Goal: Transaction & Acquisition: Purchase product/service

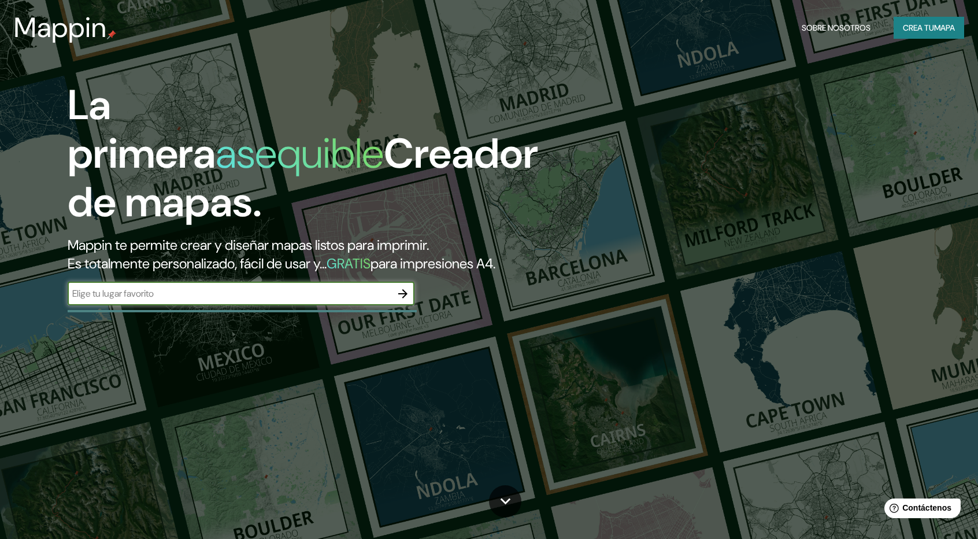
click at [287, 290] on input "text" at bounding box center [230, 293] width 324 height 13
type input "[STREET_ADDRESS][PERSON_NAME]"
click at [399, 291] on icon "button" at bounding box center [403, 294] width 14 height 14
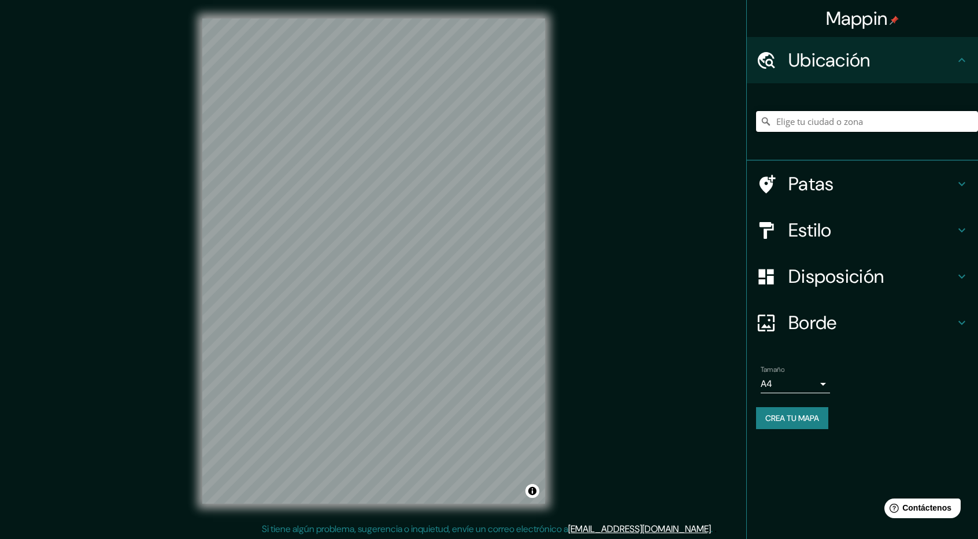
click at [889, 123] on input "Elige tu ciudad o zona" at bounding box center [867, 121] width 222 height 21
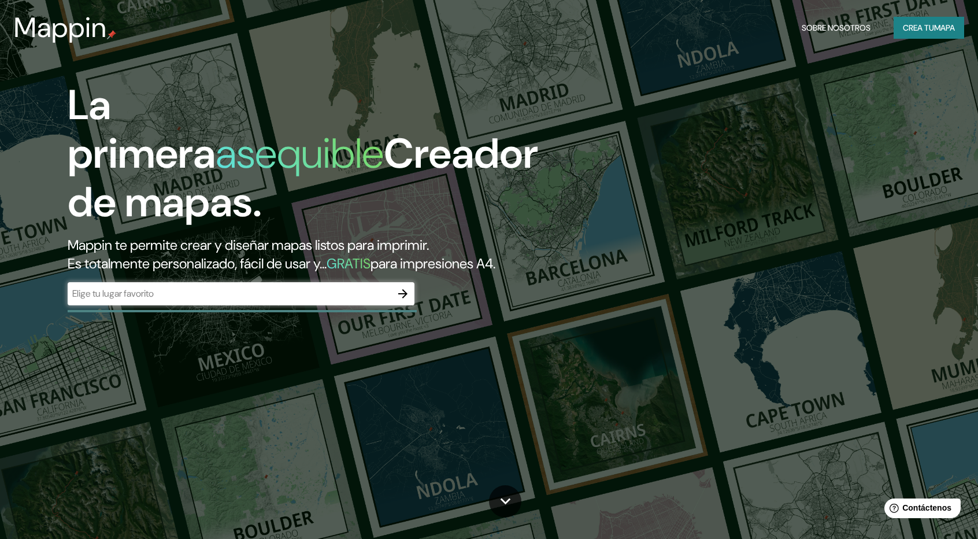
click at [253, 282] on div "​" at bounding box center [241, 293] width 347 height 23
click at [245, 298] on input "text" at bounding box center [230, 293] width 324 height 13
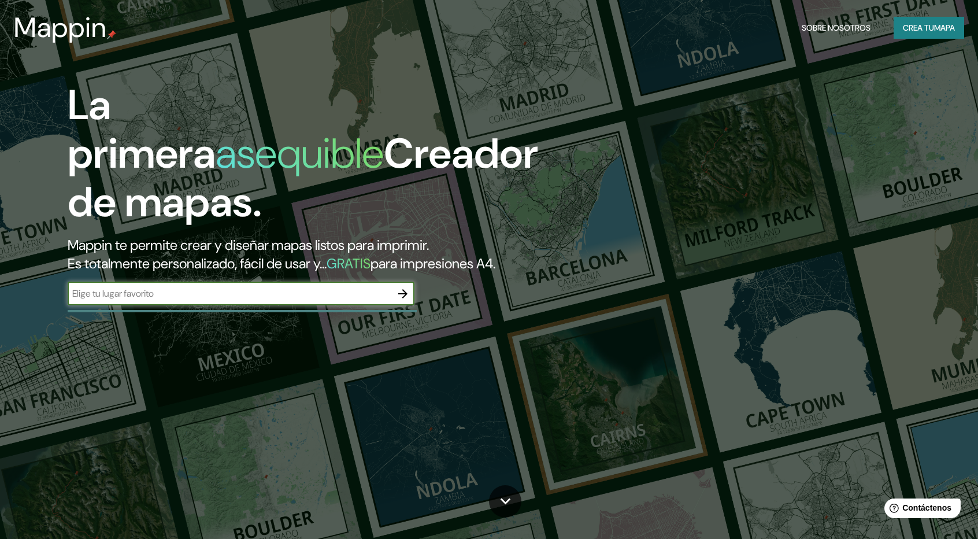
click at [378, 297] on input "text" at bounding box center [230, 293] width 324 height 13
drag, startPoint x: 76, startPoint y: 47, endPoint x: 90, endPoint y: 63, distance: 21.3
click at [191, 288] on input "text" at bounding box center [230, 293] width 324 height 13
type input "[STREET_ADDRESS][PERSON_NAME]"
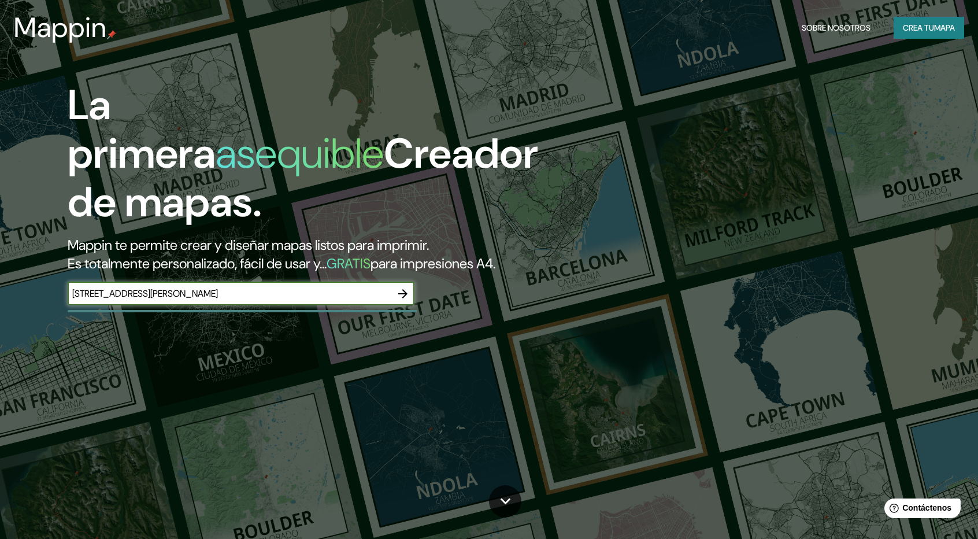
drag, startPoint x: 371, startPoint y: 293, endPoint x: 0, endPoint y: 294, distance: 371.2
click at [0, 294] on div "La primera asequible Creador de mapas. Mappin te permite crear y diseñar mapas …" at bounding box center [489, 269] width 978 height 539
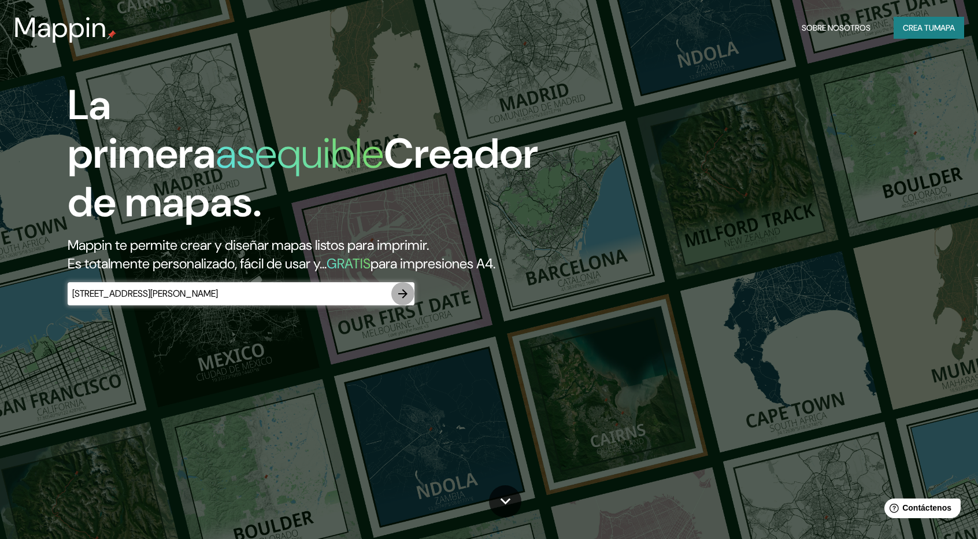
click at [404, 299] on icon "button" at bounding box center [403, 294] width 14 height 14
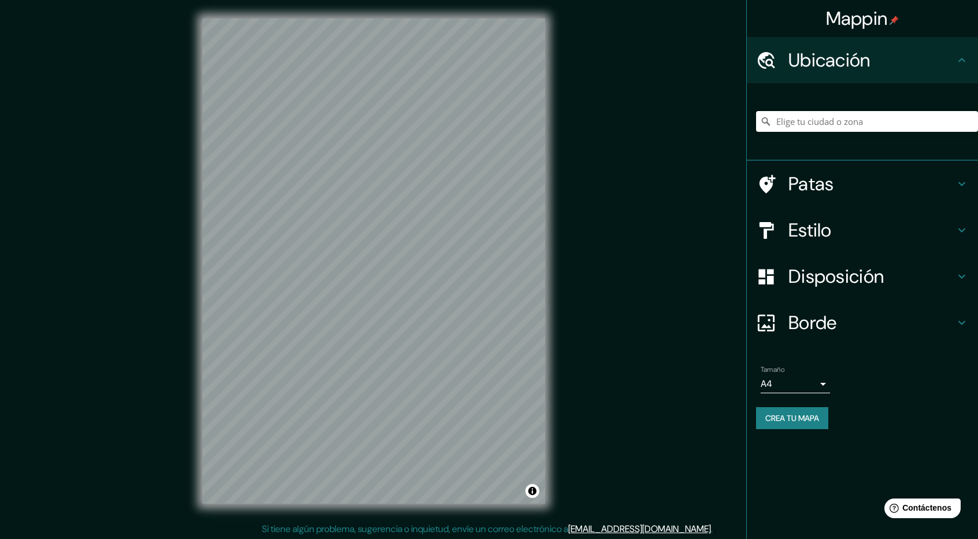
click at [867, 124] on input "Elige tu ciudad o zona" at bounding box center [867, 121] width 222 height 21
paste input "[STREET_ADDRESS][PERSON_NAME]"
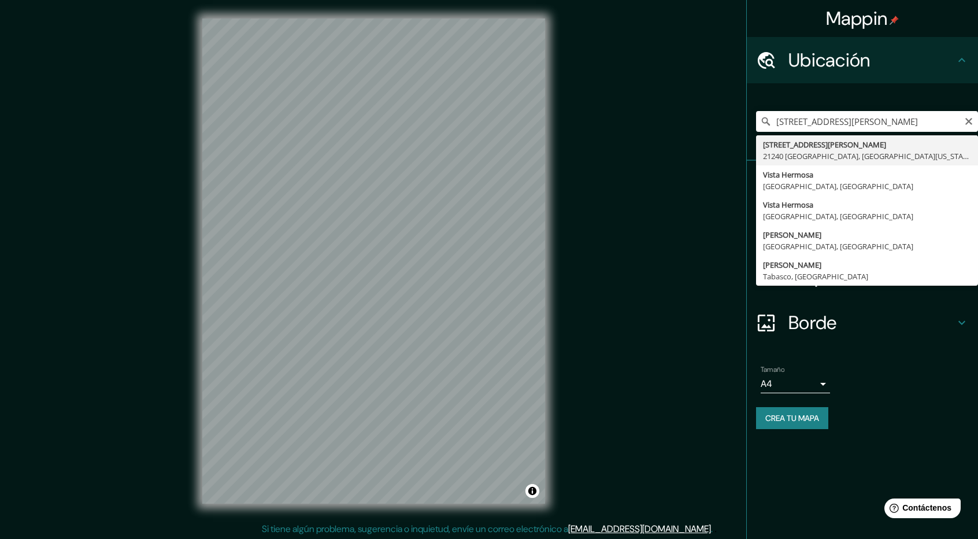
type input "Avenida Ignacio Allende 1615, 21240 Mexicali, Baja California, México"
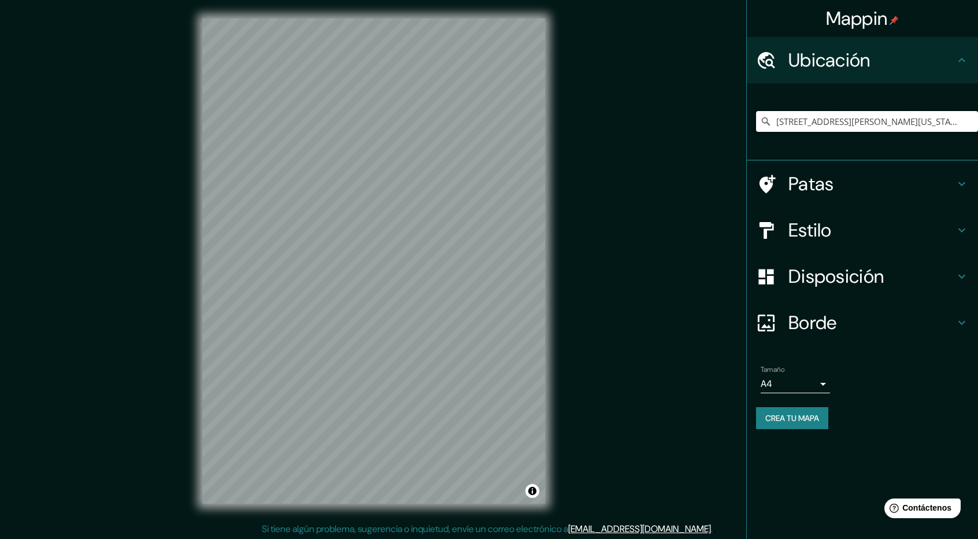
scroll to position [0, 0]
click at [814, 384] on body "Mappin Ubicación Avenida Ignacio Allende 1615, 21240 Mexicali, Baja California,…" at bounding box center [489, 269] width 978 height 539
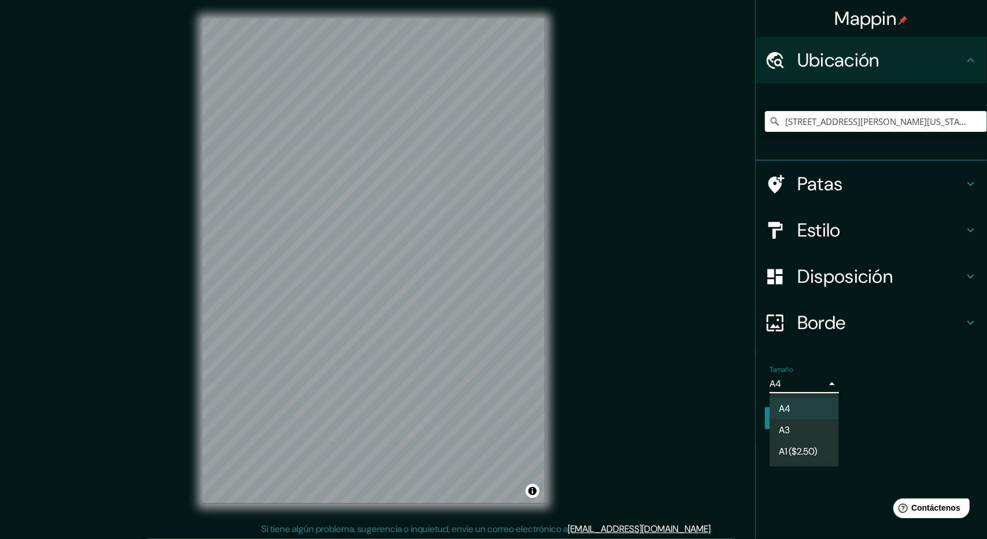
click at [796, 432] on li "A3" at bounding box center [803, 429] width 69 height 21
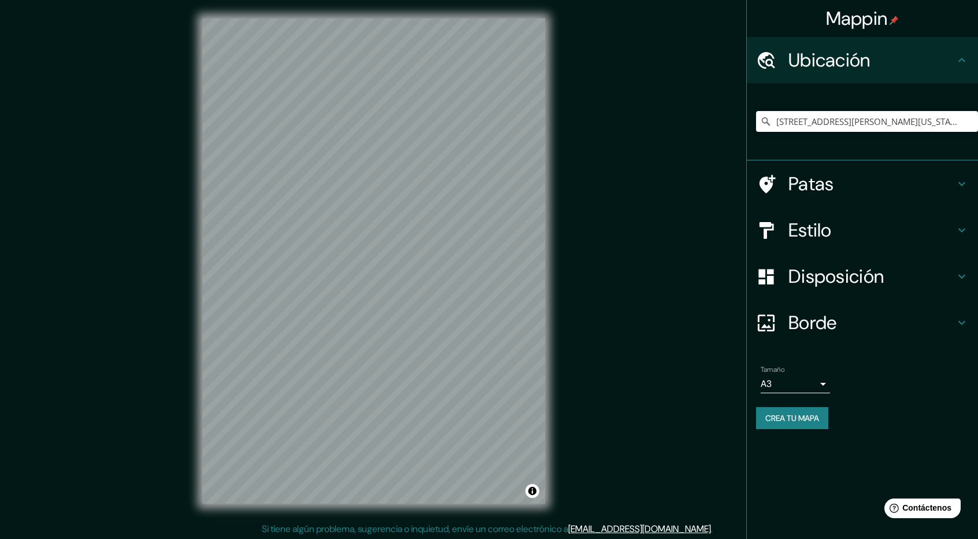
click at [807, 395] on div "Tamaño A3 a4" at bounding box center [862, 379] width 213 height 37
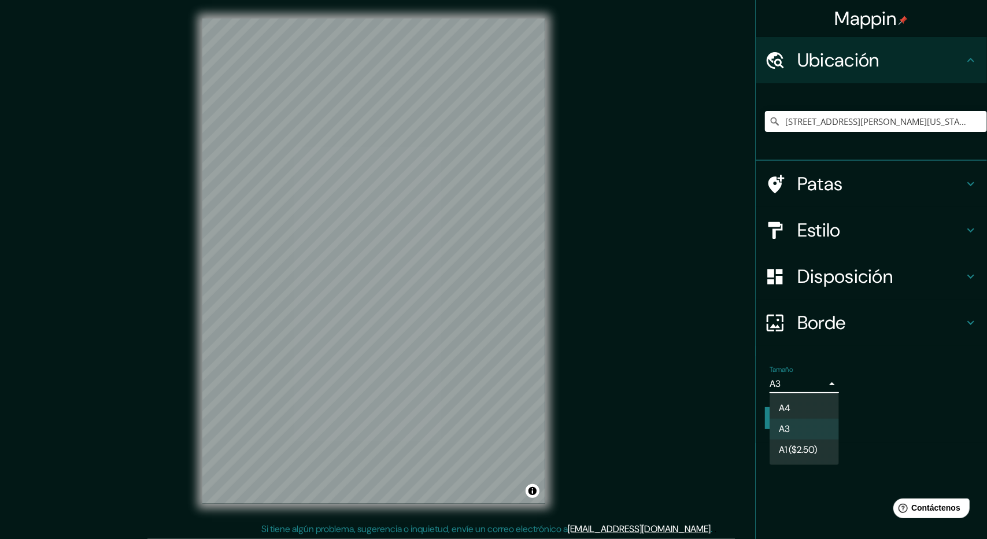
click at [808, 387] on body "Mappin Ubicación Avenida Ignacio Allende 1615, 21240 Mexicali, Baja California,…" at bounding box center [493, 269] width 987 height 539
click at [799, 412] on li "A4" at bounding box center [803, 408] width 69 height 21
type input "single"
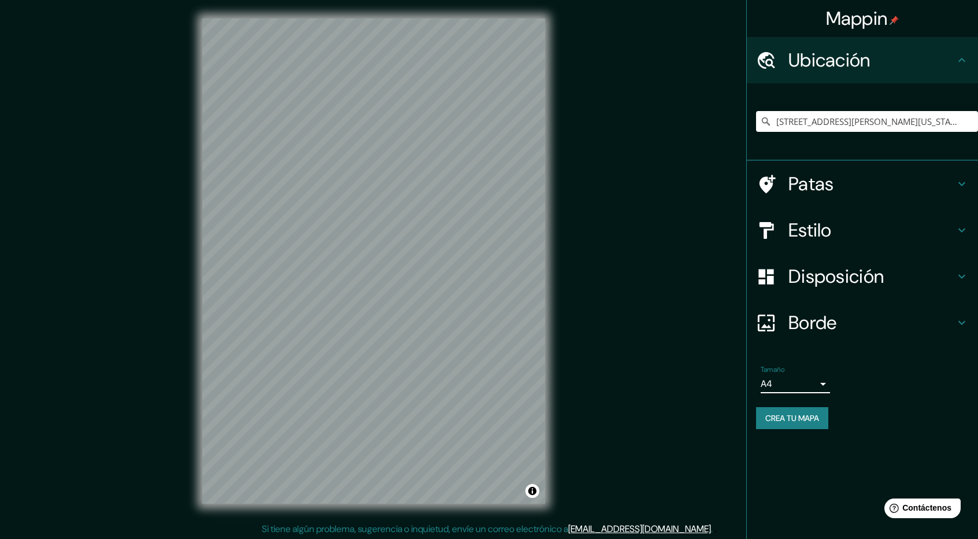
click at [827, 329] on font "Borde" at bounding box center [813, 322] width 49 height 24
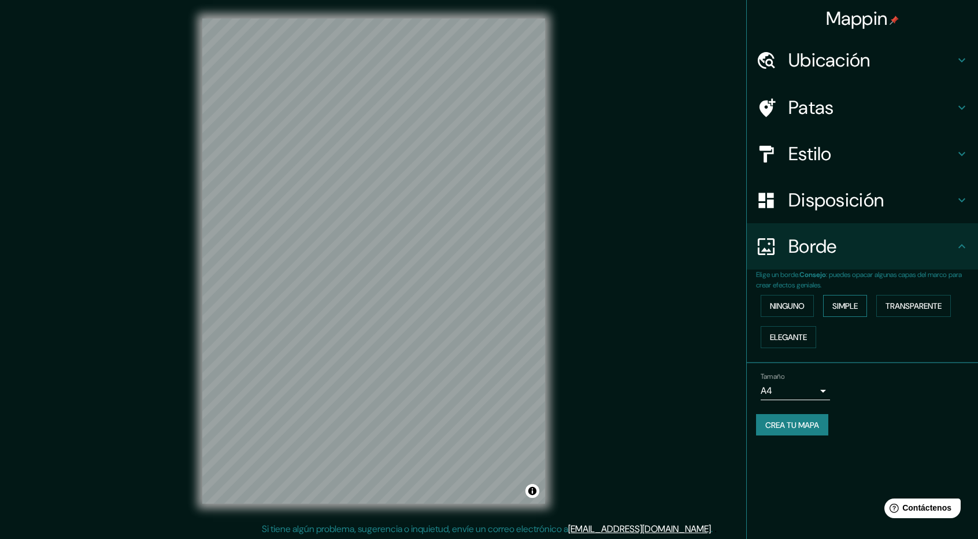
click at [866, 309] on button "Simple" at bounding box center [845, 306] width 44 height 22
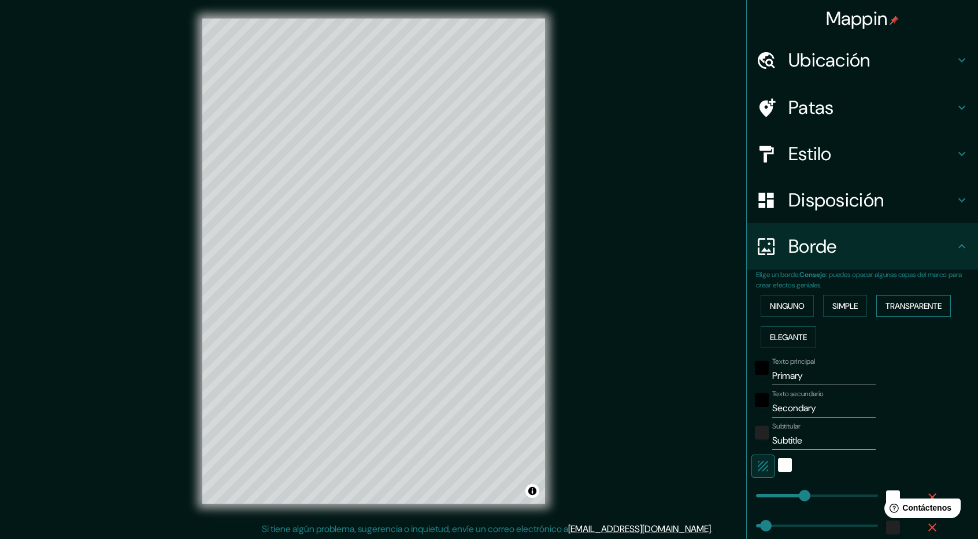
click at [917, 309] on font "Transparente" at bounding box center [914, 306] width 56 height 10
click at [773, 306] on font "Ninguno" at bounding box center [787, 306] width 35 height 10
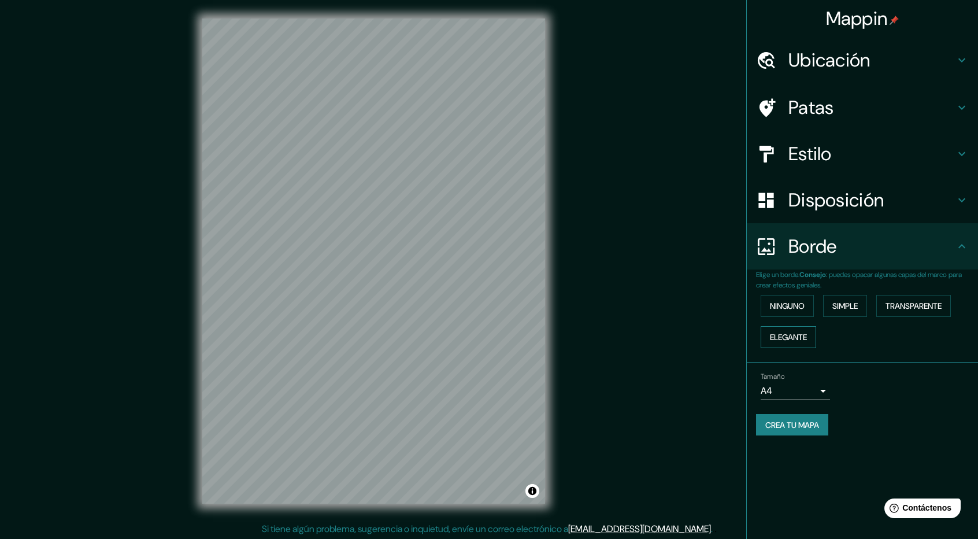
click at [790, 338] on font "Elegante" at bounding box center [788, 337] width 37 height 10
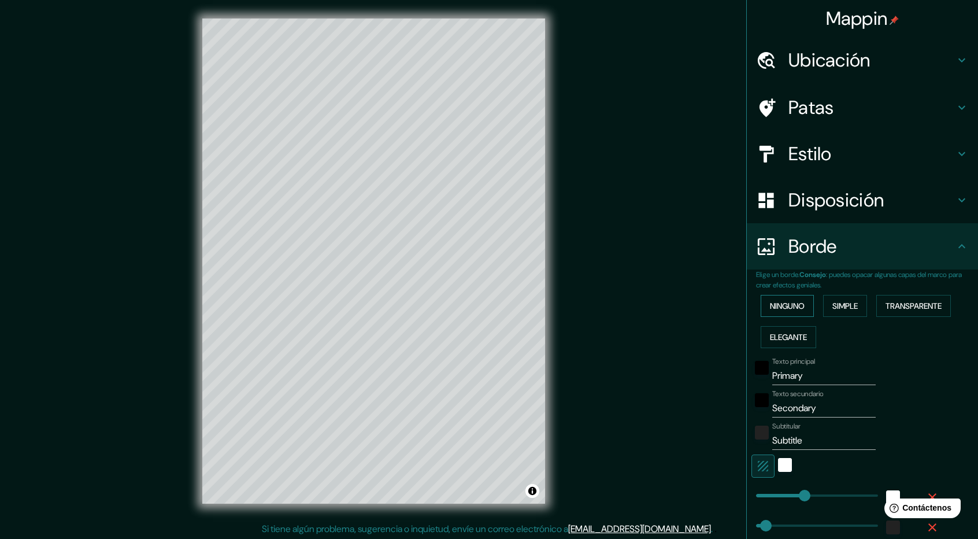
click at [786, 307] on font "Ninguno" at bounding box center [787, 306] width 35 height 10
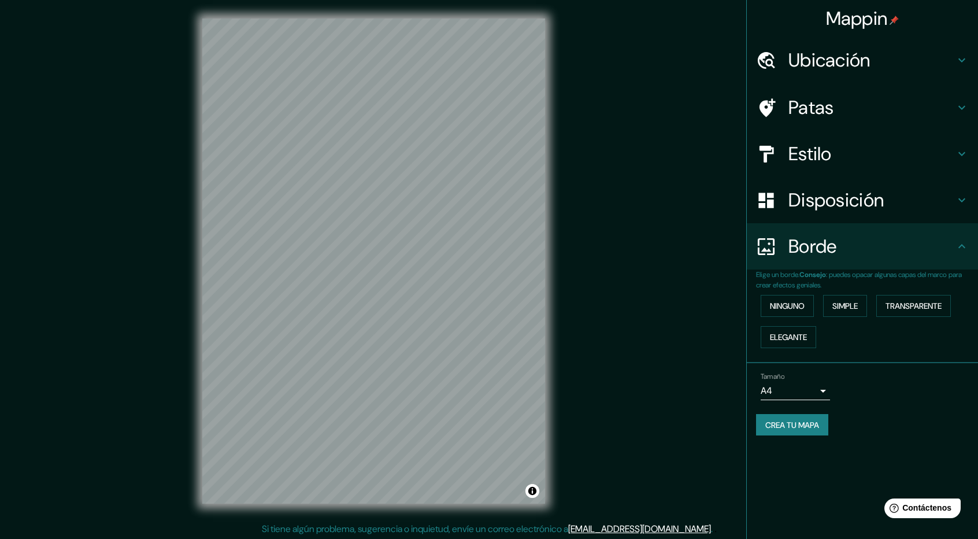
click at [813, 197] on font "Disposición" at bounding box center [836, 200] width 95 height 24
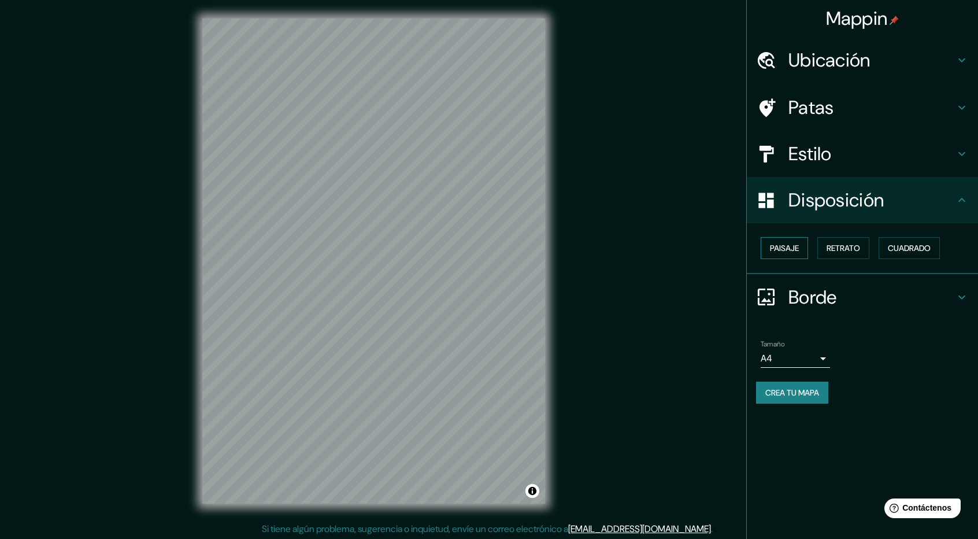
click at [791, 250] on font "Paisaje" at bounding box center [784, 248] width 29 height 10
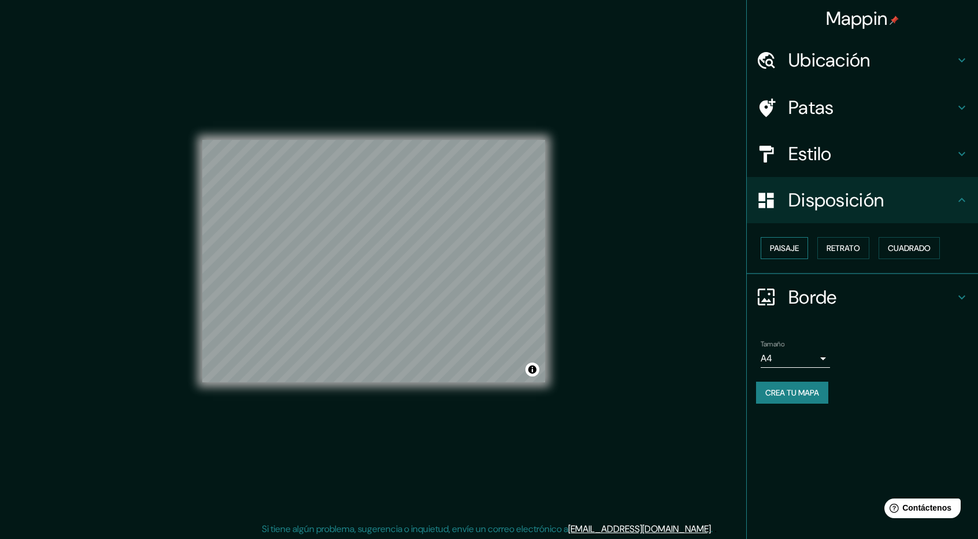
click at [791, 249] on font "Paisaje" at bounding box center [784, 248] width 29 height 10
click at [856, 250] on font "Retrato" at bounding box center [844, 248] width 34 height 10
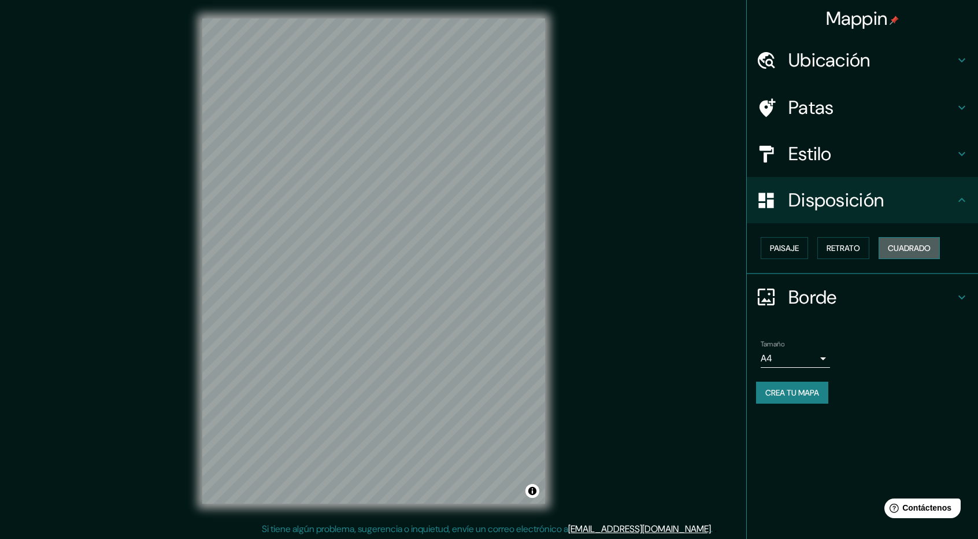
click at [902, 250] on font "Cuadrado" at bounding box center [909, 248] width 43 height 10
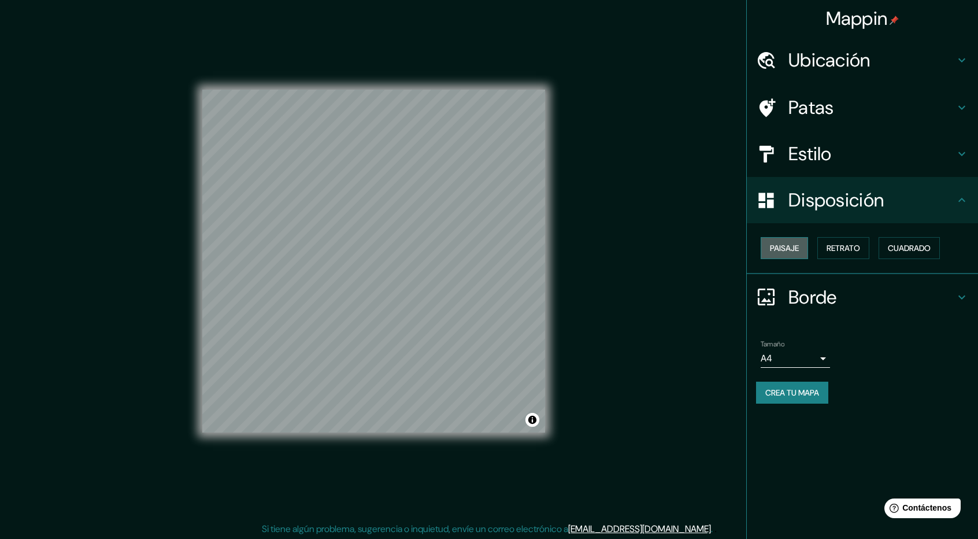
click at [779, 250] on font "Paisaje" at bounding box center [784, 248] width 29 height 10
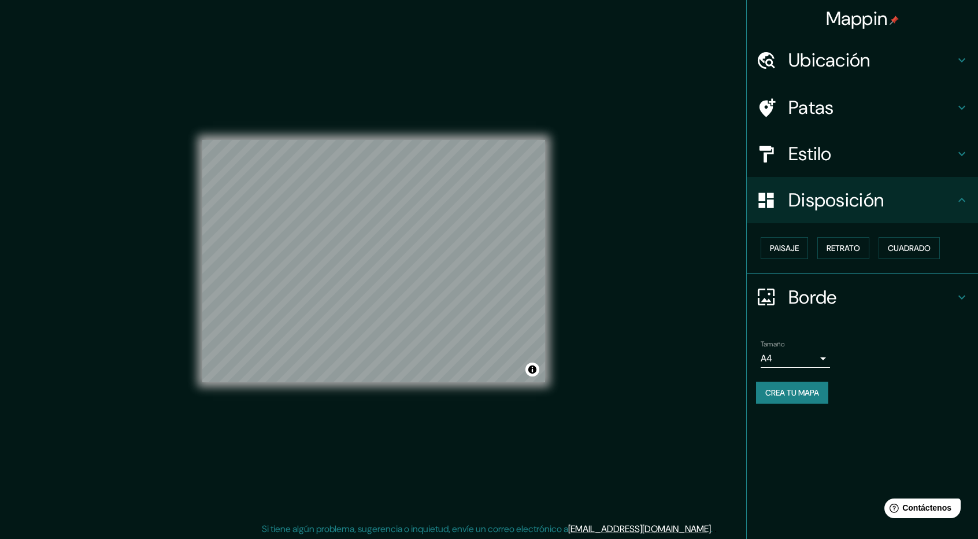
click at [855, 122] on div "Patas" at bounding box center [862, 107] width 231 height 46
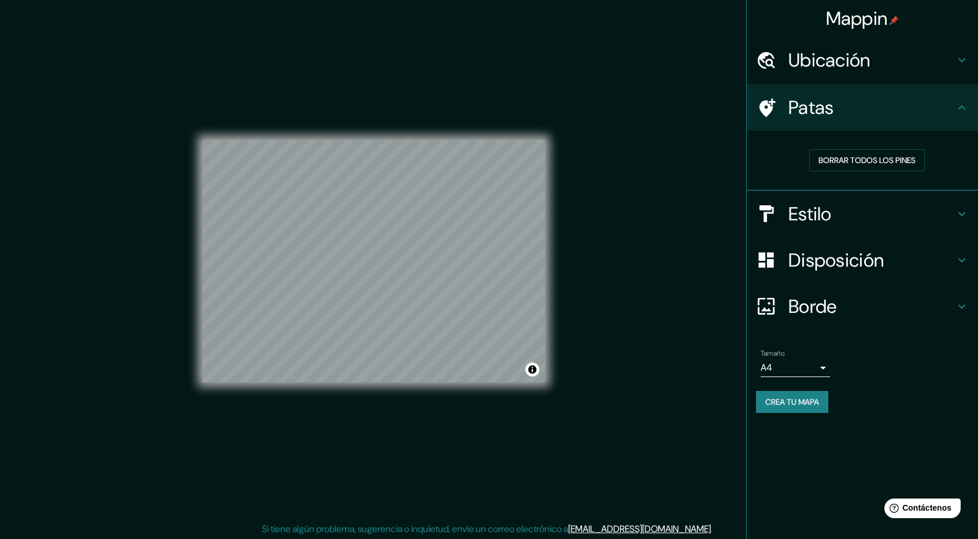
click at [864, 113] on h4 "Patas" at bounding box center [872, 107] width 167 height 23
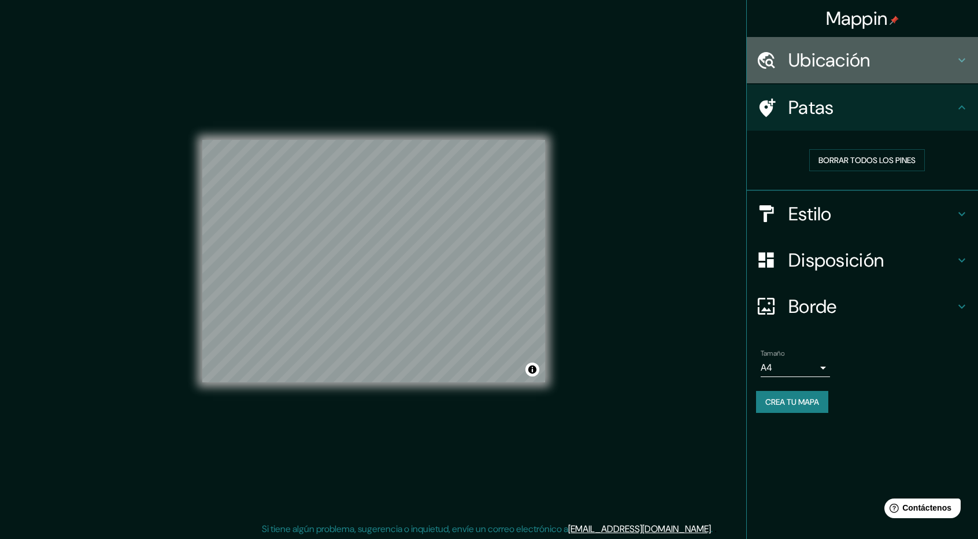
click at [828, 70] on font "Ubicación" at bounding box center [830, 60] width 82 height 24
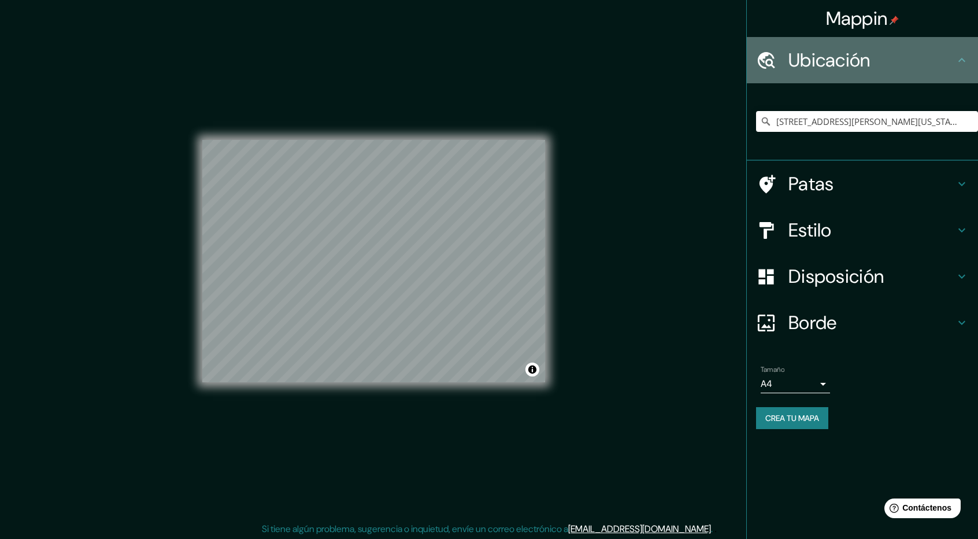
click at [828, 70] on font "Ubicación" at bounding box center [830, 60] width 82 height 24
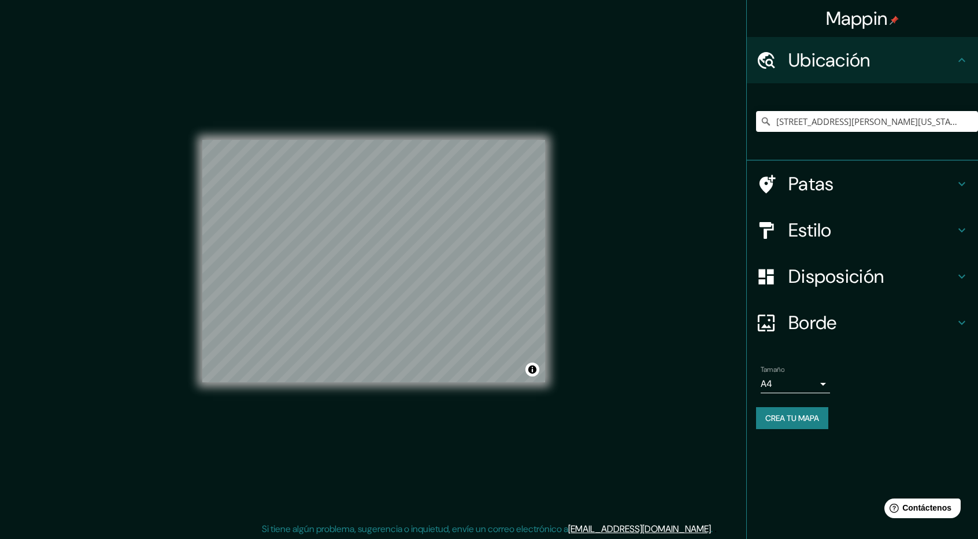
click at [848, 231] on h4 "Estilo" at bounding box center [872, 230] width 167 height 23
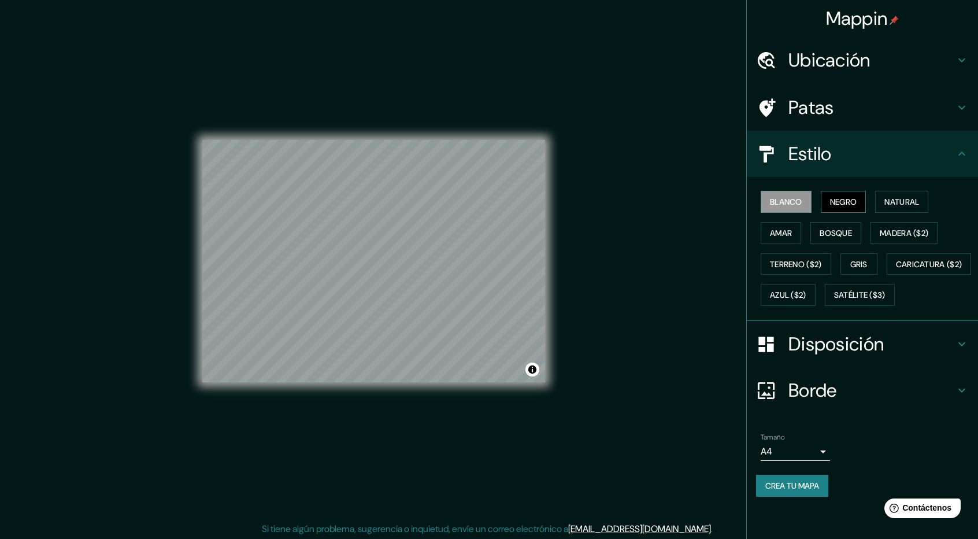
click at [857, 201] on font "Negro" at bounding box center [843, 202] width 27 height 10
click at [788, 201] on font "Blanco" at bounding box center [786, 202] width 32 height 10
click at [904, 201] on font "Natural" at bounding box center [902, 202] width 35 height 10
click at [776, 228] on font "Amar" at bounding box center [781, 233] width 22 height 10
click at [828, 228] on font "Bosque" at bounding box center [836, 233] width 32 height 10
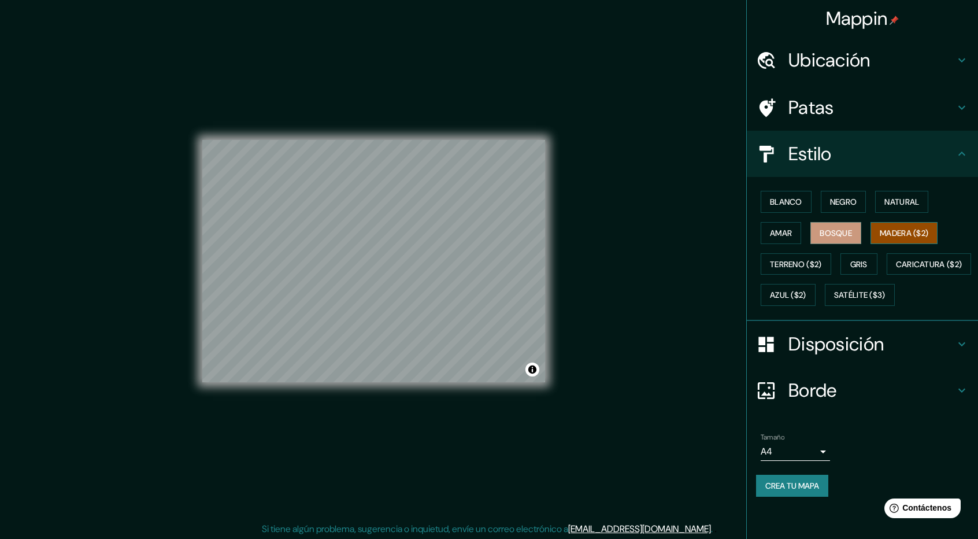
click at [902, 228] on font "Madera ($2)" at bounding box center [904, 233] width 49 height 10
click at [795, 259] on font "Terreno ($2)" at bounding box center [796, 264] width 52 height 10
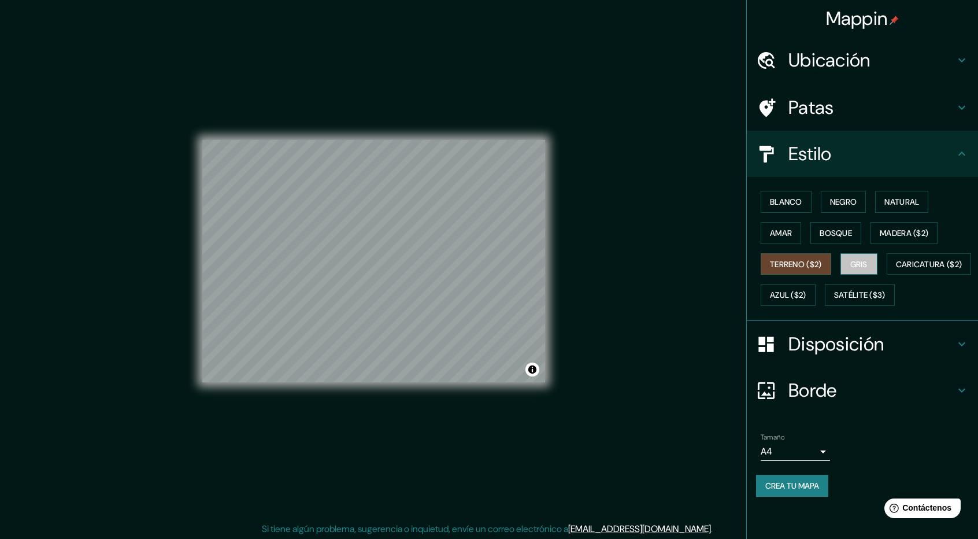
click at [867, 262] on font "Gris" at bounding box center [858, 264] width 17 height 10
click at [796, 491] on font "Crea tu mapa" at bounding box center [792, 485] width 54 height 10
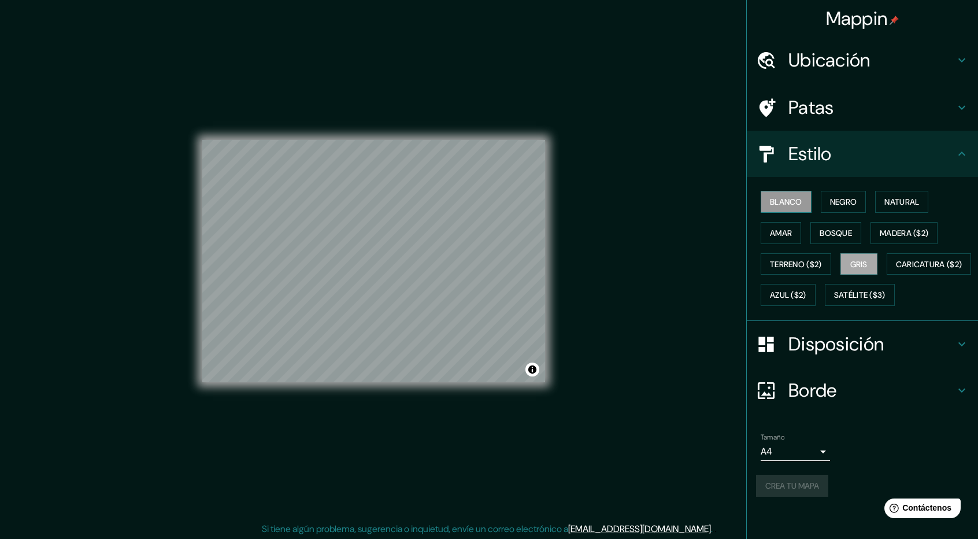
click at [793, 201] on font "Blanco" at bounding box center [786, 202] width 32 height 10
click at [840, 228] on font "Bosque" at bounding box center [836, 233] width 32 height 10
click at [860, 265] on font "Gris" at bounding box center [858, 264] width 17 height 10
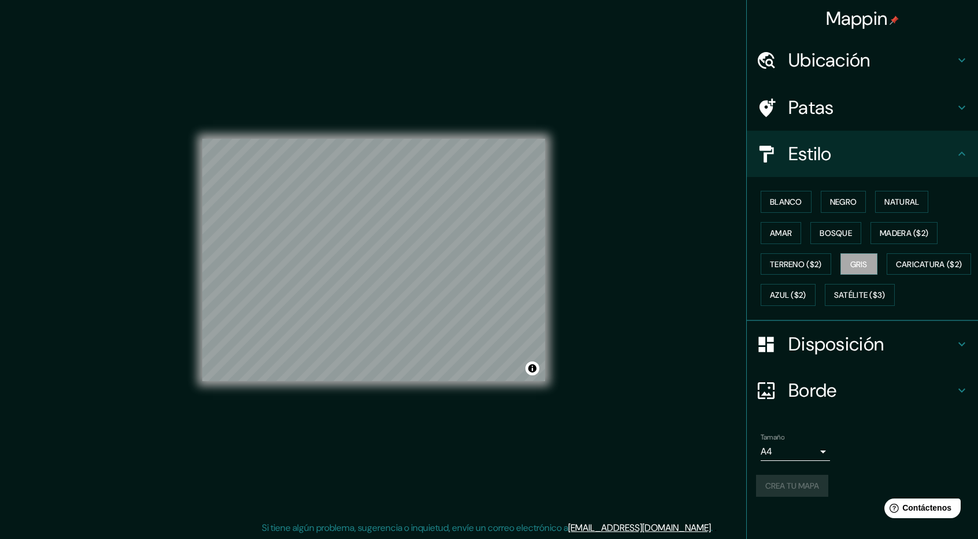
scroll to position [1, 0]
click at [528, 368] on button "Activar o desactivar atribución" at bounding box center [533, 368] width 14 height 14
click at [801, 491] on font "Crea tu mapa" at bounding box center [792, 485] width 54 height 10
click at [959, 151] on icon at bounding box center [962, 154] width 14 height 14
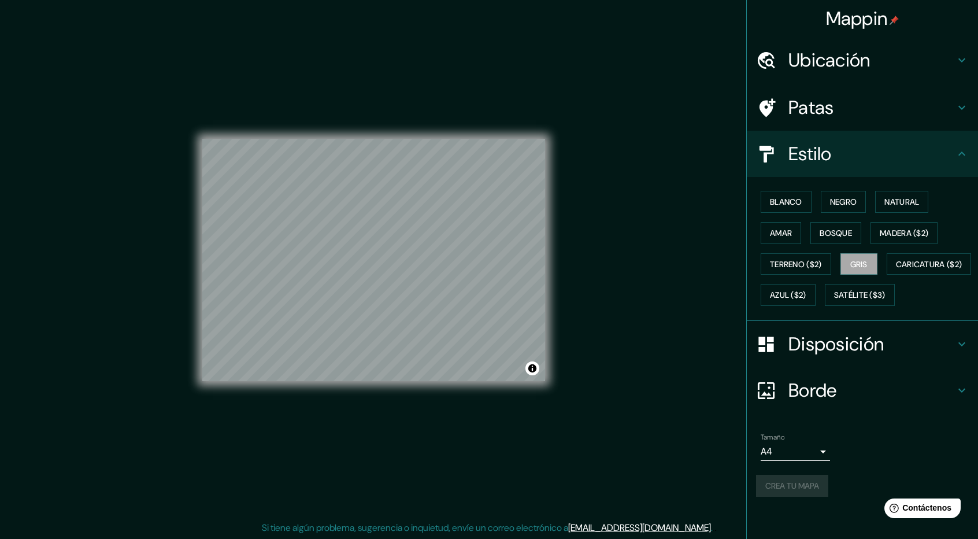
click at [964, 152] on icon at bounding box center [962, 154] width 14 height 14
click at [959, 150] on icon at bounding box center [962, 154] width 14 height 14
click at [777, 491] on font "Crea tu mapa" at bounding box center [792, 485] width 54 height 10
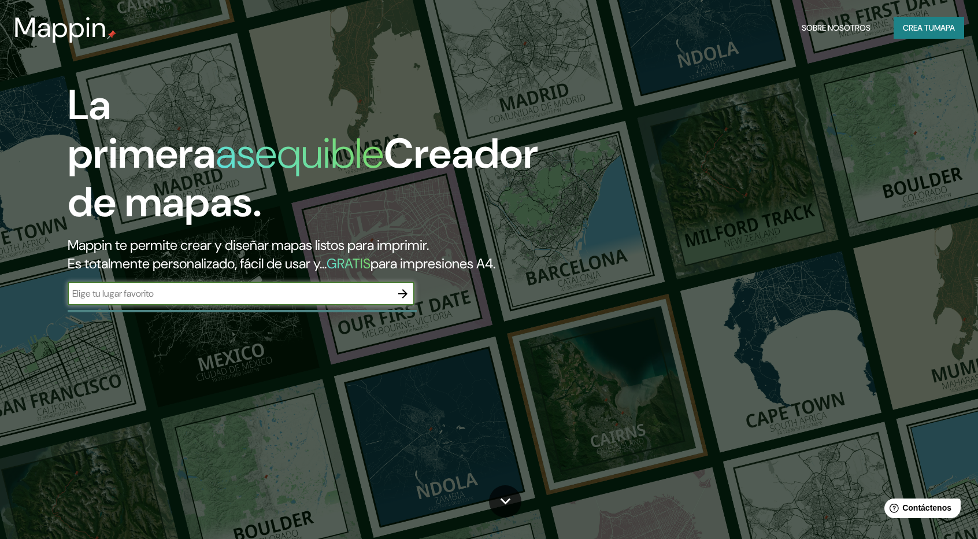
click at [316, 295] on input "text" at bounding box center [230, 293] width 324 height 13
type input "[STREET_ADDRESS][PERSON_NAME]"
click at [398, 297] on icon "button" at bounding box center [403, 294] width 14 height 14
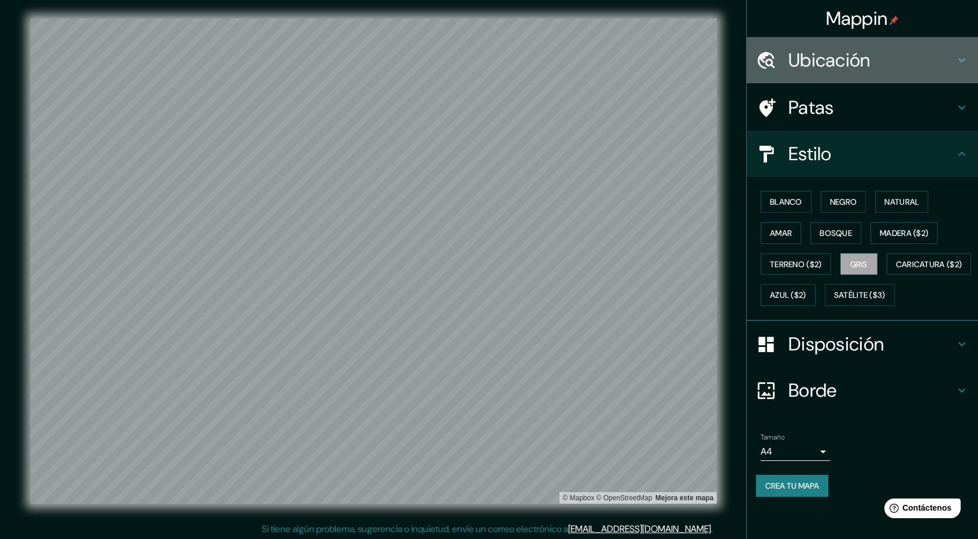
click at [838, 54] on font "Ubicación" at bounding box center [830, 60] width 82 height 24
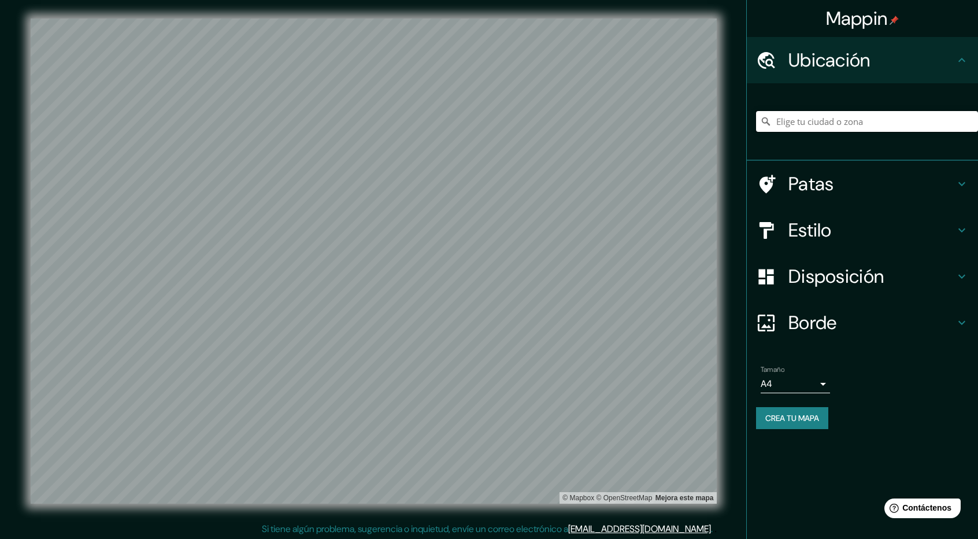
click at [853, 118] on input "Elige tu ciudad o zona" at bounding box center [867, 121] width 222 height 21
paste input "[STREET_ADDRESS][PERSON_NAME]"
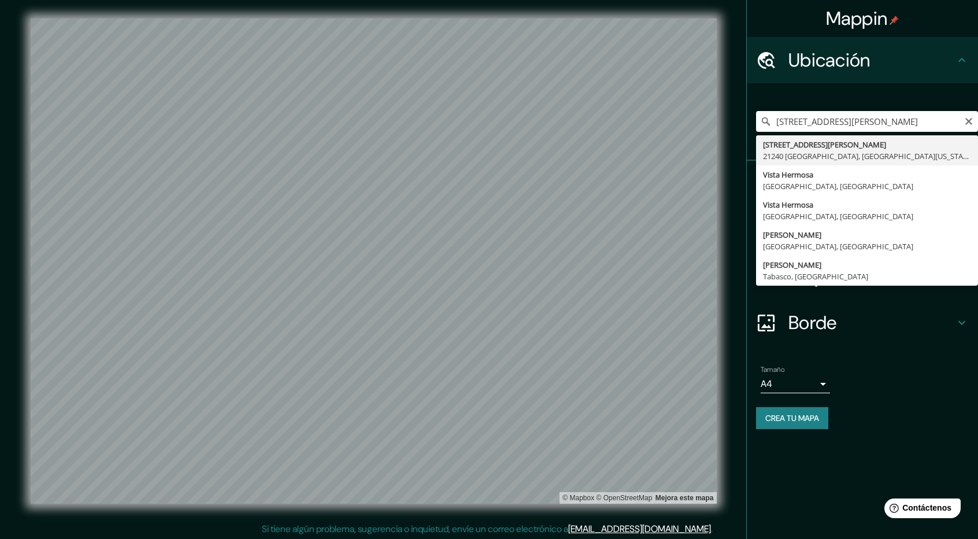
type input "Avenida Ignacio Allende 1615, 21240 Mexicali, Baja California, México"
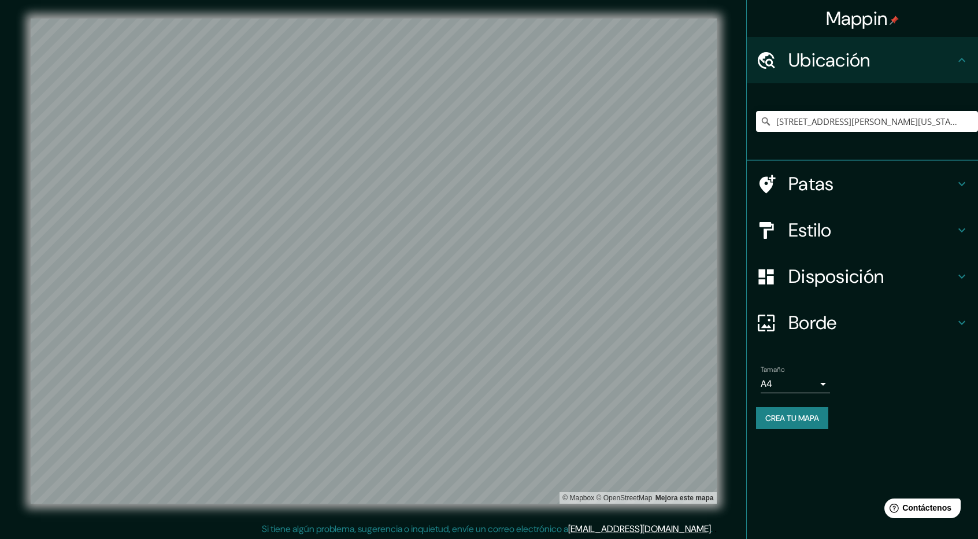
click at [851, 282] on font "Disposición" at bounding box center [836, 276] width 95 height 24
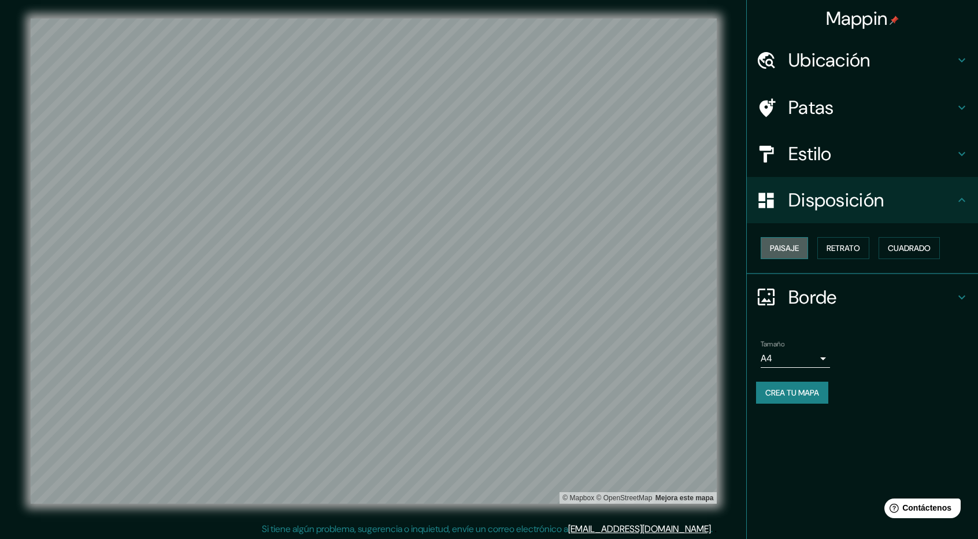
click at [791, 249] on font "Paisaje" at bounding box center [784, 248] width 29 height 10
click at [847, 249] on font "Retrato" at bounding box center [844, 248] width 34 height 10
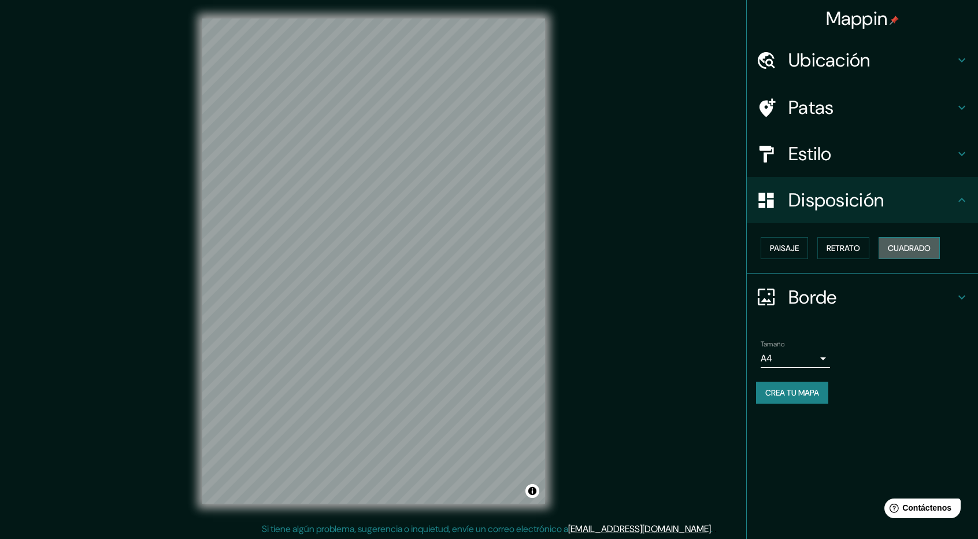
click at [891, 249] on font "Cuadrado" at bounding box center [909, 248] width 43 height 10
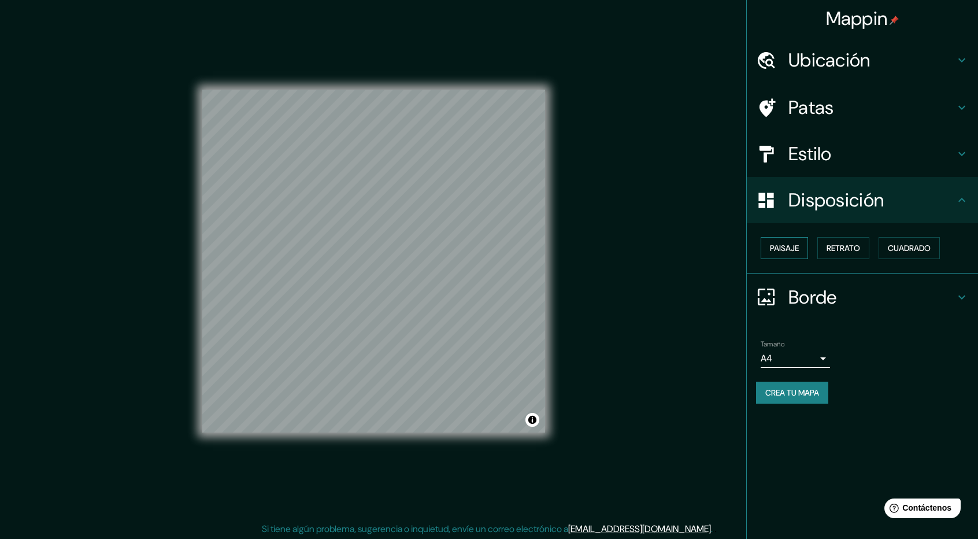
click at [782, 247] on font "Paisaje" at bounding box center [784, 248] width 29 height 10
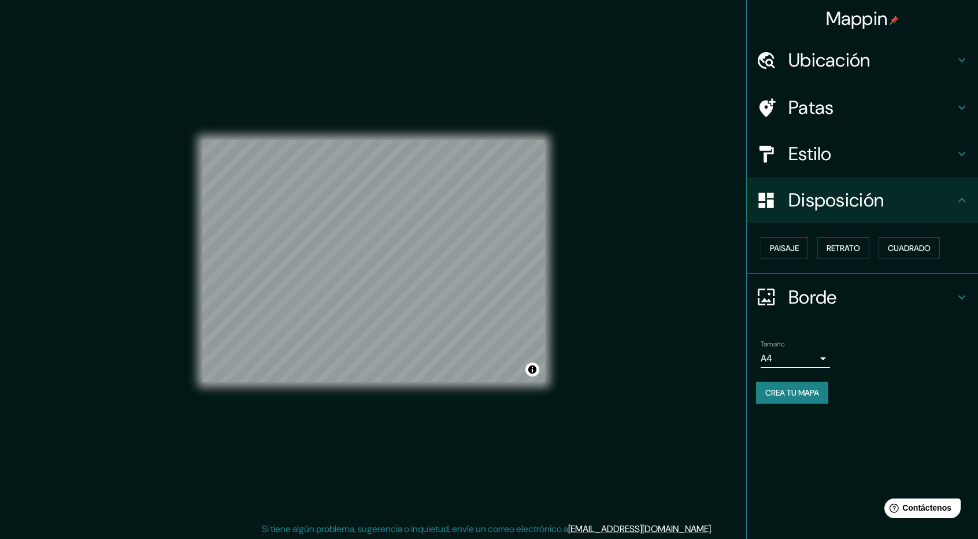
click at [867, 105] on h4 "Patas" at bounding box center [872, 107] width 167 height 23
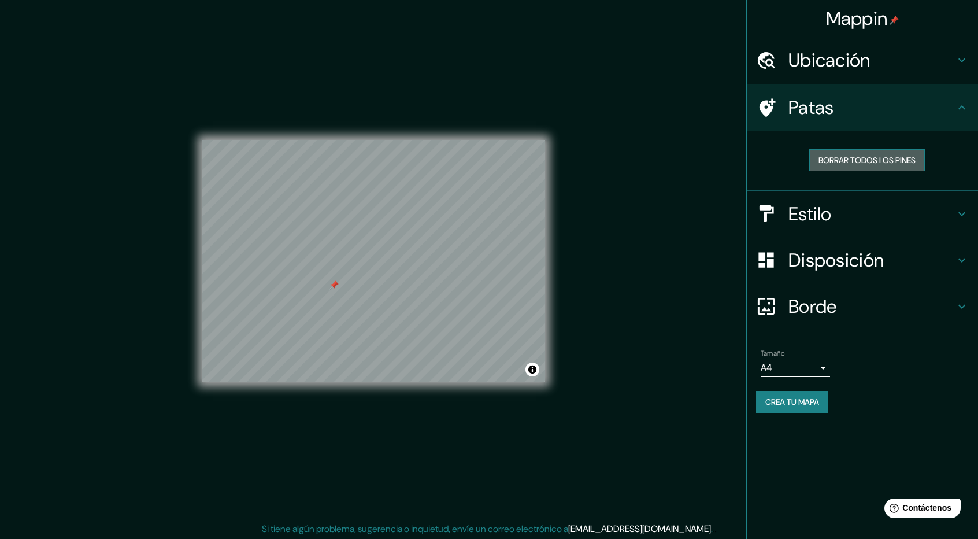
click at [842, 162] on font "Borrar todos los pines" at bounding box center [867, 160] width 97 height 10
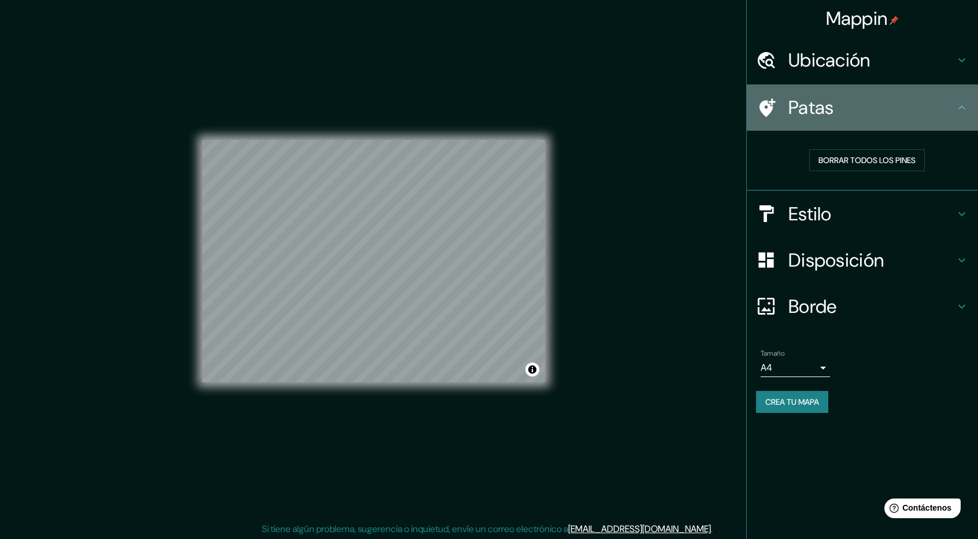
click at [869, 101] on h4 "Patas" at bounding box center [872, 107] width 167 height 23
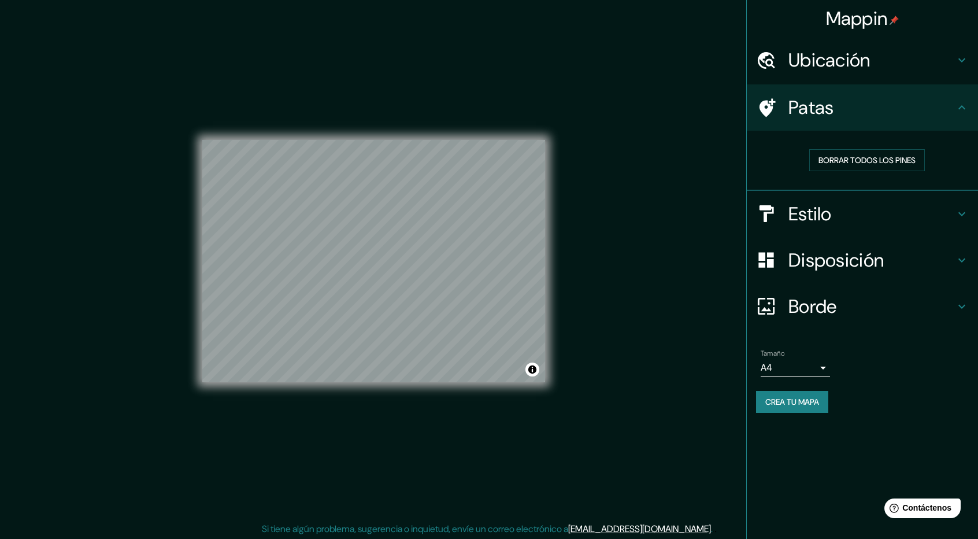
click at [826, 209] on font "Estilo" at bounding box center [810, 214] width 43 height 24
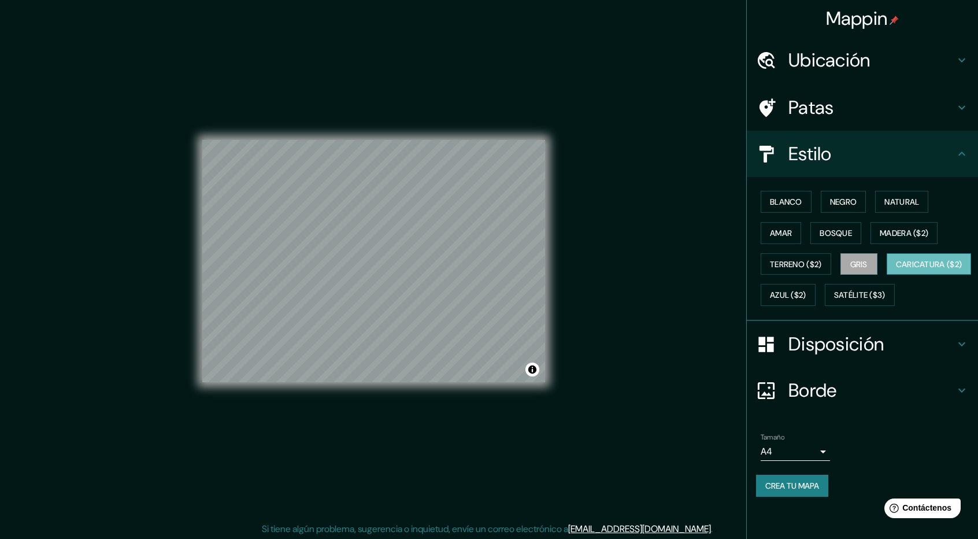
click at [896, 269] on font "Caricatura ($2)" at bounding box center [929, 264] width 66 height 10
click at [806, 290] on font "Azul ($2)" at bounding box center [788, 295] width 36 height 10
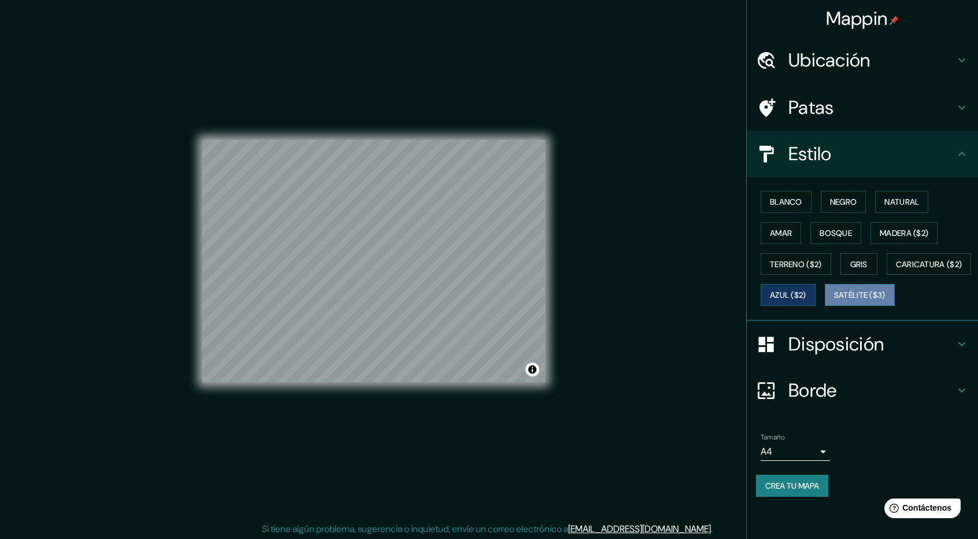
click at [834, 302] on font "Satélite ($3)" at bounding box center [859, 294] width 51 height 15
click at [784, 201] on font "Blanco" at bounding box center [786, 202] width 32 height 10
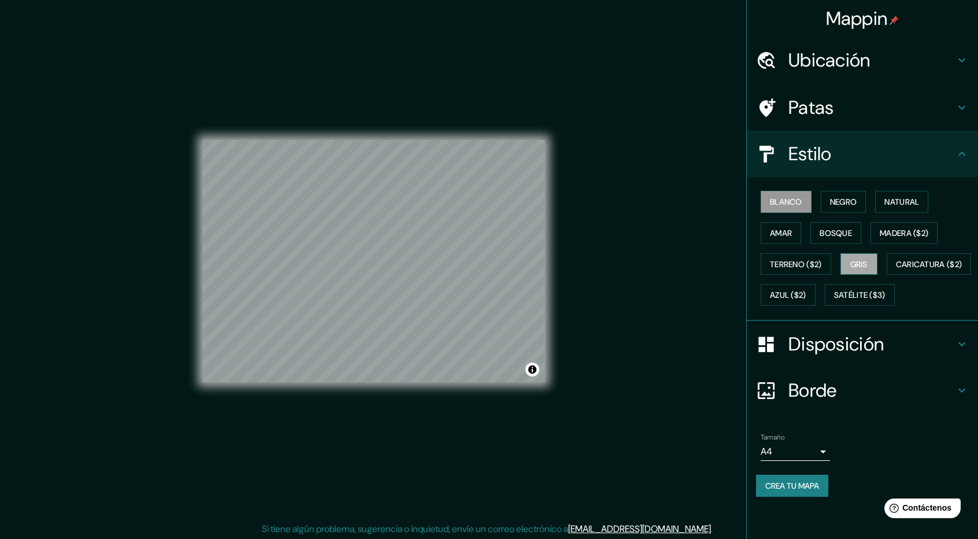
click at [859, 265] on font "Gris" at bounding box center [858, 264] width 17 height 10
click at [867, 109] on h4 "Patas" at bounding box center [872, 107] width 167 height 23
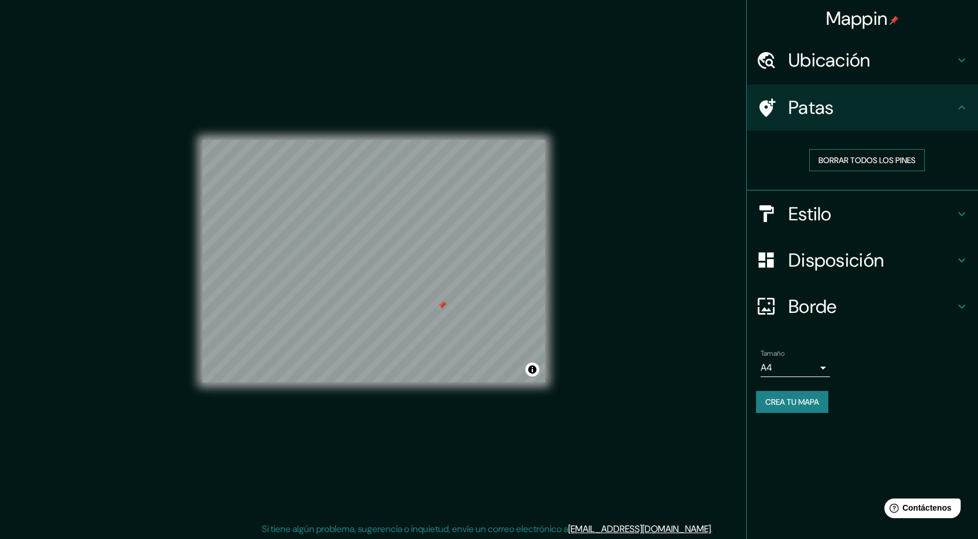
click at [858, 161] on font "Borrar todos los pines" at bounding box center [867, 160] width 97 height 10
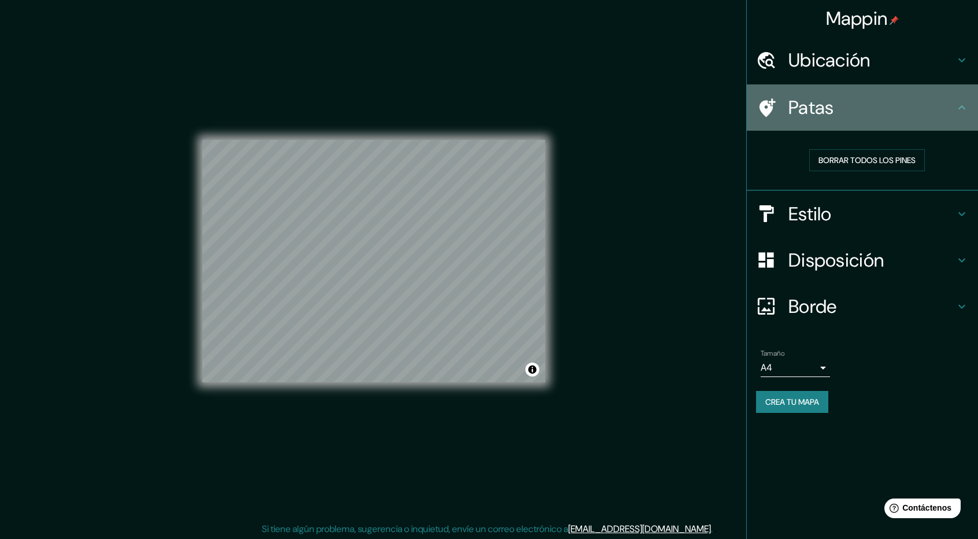
click at [870, 103] on h4 "Patas" at bounding box center [872, 107] width 167 height 23
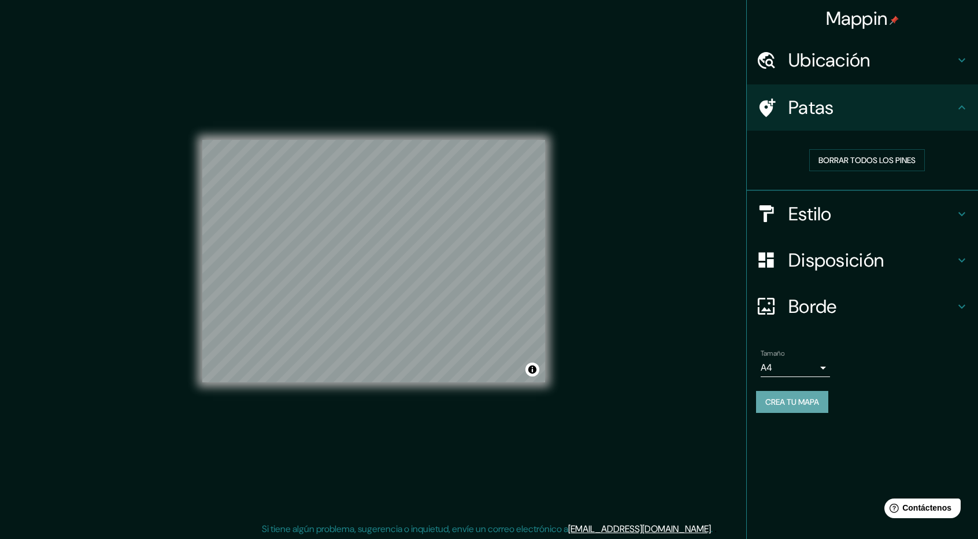
click at [791, 404] on font "Crea tu mapa" at bounding box center [792, 402] width 54 height 10
click at [820, 373] on body "Mappin Ubicación Avenida Ignacio Allende 1615, 21240 Mexicali, Baja California,…" at bounding box center [489, 269] width 978 height 539
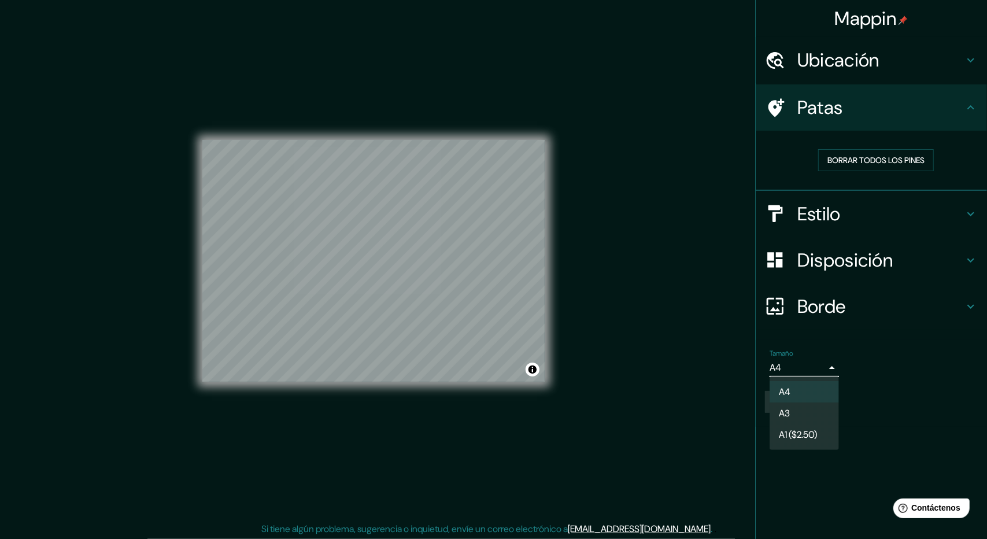
click at [809, 412] on li "A3" at bounding box center [803, 412] width 69 height 21
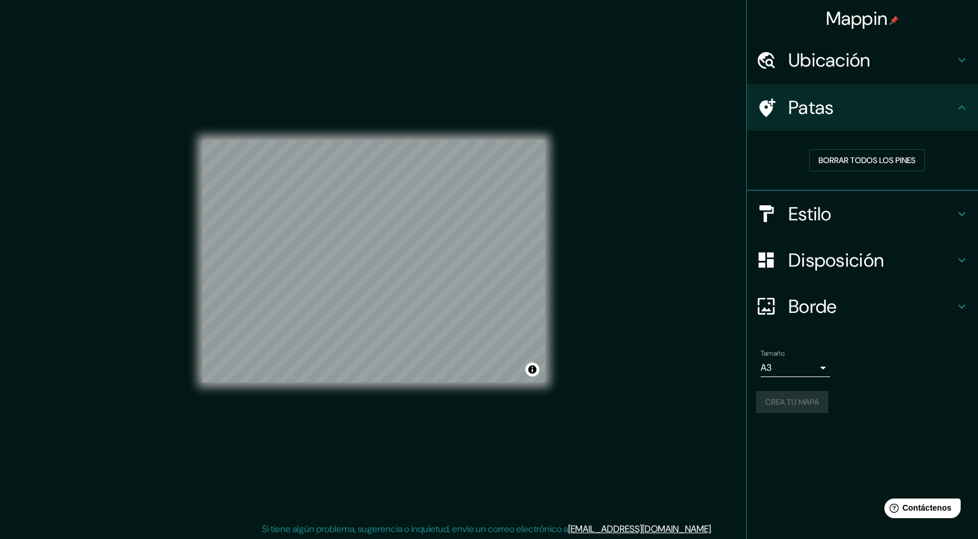
click at [813, 404] on div "Crea tu mapa" at bounding box center [862, 402] width 213 height 22
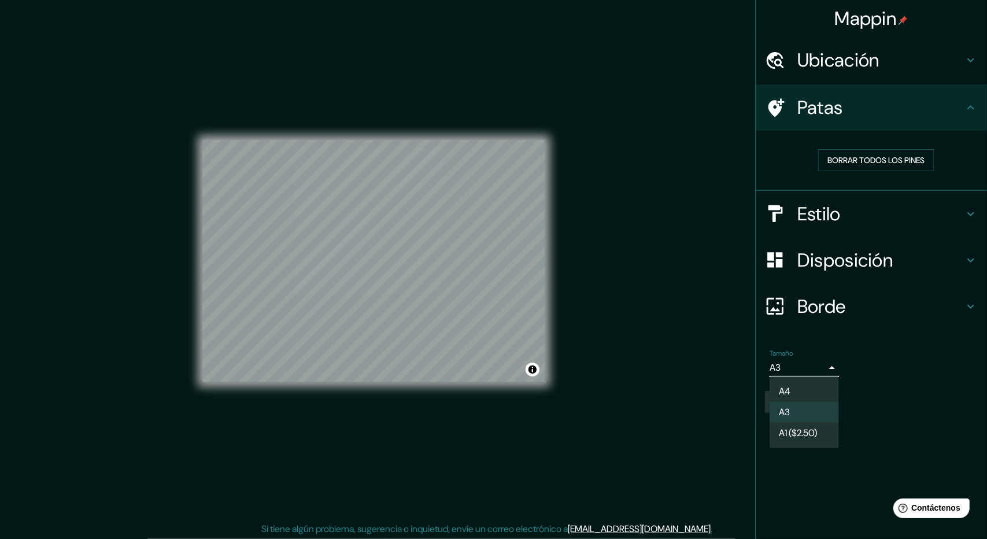
click at [817, 374] on body "Mappin Ubicación Avenida Ignacio Allende 1615, 21240 Mexicali, Baja California,…" at bounding box center [493, 269] width 987 height 539
click at [816, 390] on li "A4" at bounding box center [803, 391] width 69 height 21
type input "single"
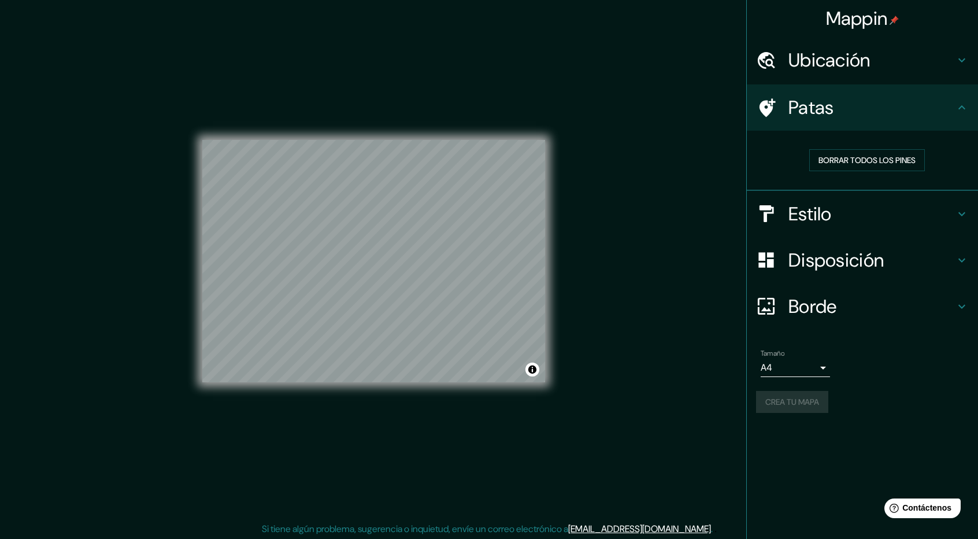
click at [813, 406] on div "Crea tu mapa" at bounding box center [862, 402] width 213 height 22
click at [804, 401] on font "Crea tu mapa" at bounding box center [792, 402] width 54 height 10
click at [828, 396] on button "Crea tu mapa" at bounding box center [792, 402] width 72 height 22
click at [809, 400] on font "Crea tu mapa" at bounding box center [792, 402] width 54 height 10
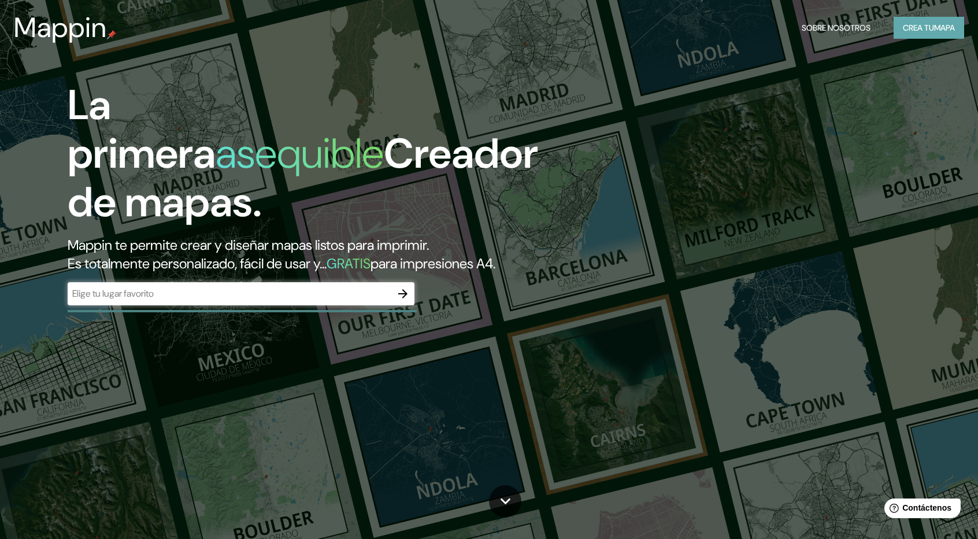
click at [931, 31] on font "Crea tu" at bounding box center [918, 28] width 31 height 10
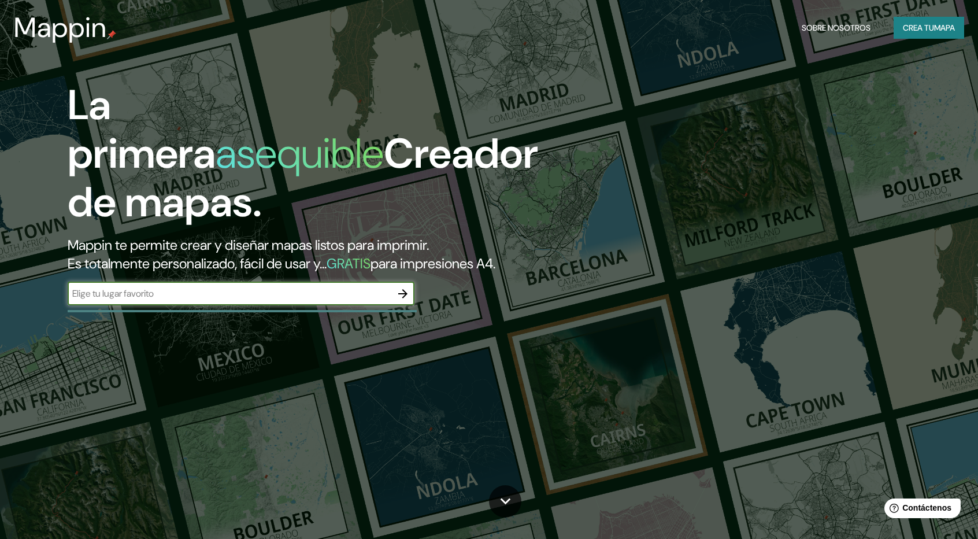
click at [402, 298] on icon "button" at bounding box center [402, 293] width 9 height 9
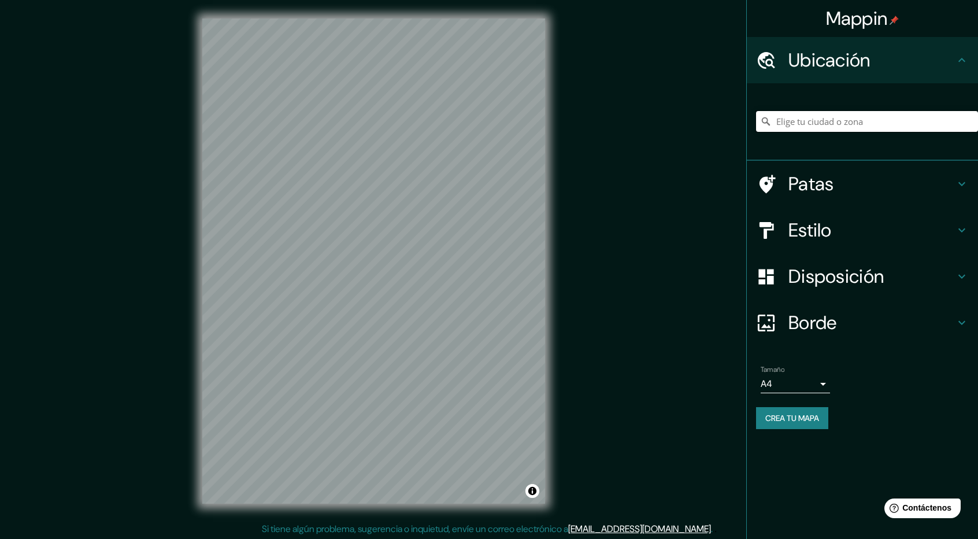
click at [872, 116] on input "Elige tu ciudad o zona" at bounding box center [867, 121] width 222 height 21
paste input "[STREET_ADDRESS][PERSON_NAME]"
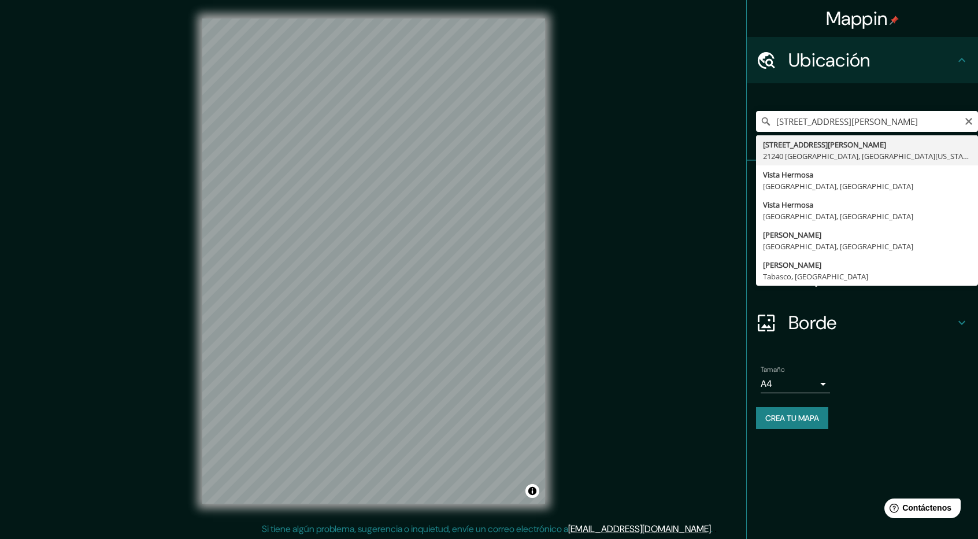
type input "Avenida Ignacio Allende 1615, 21240 Mexicali, Baja California, México"
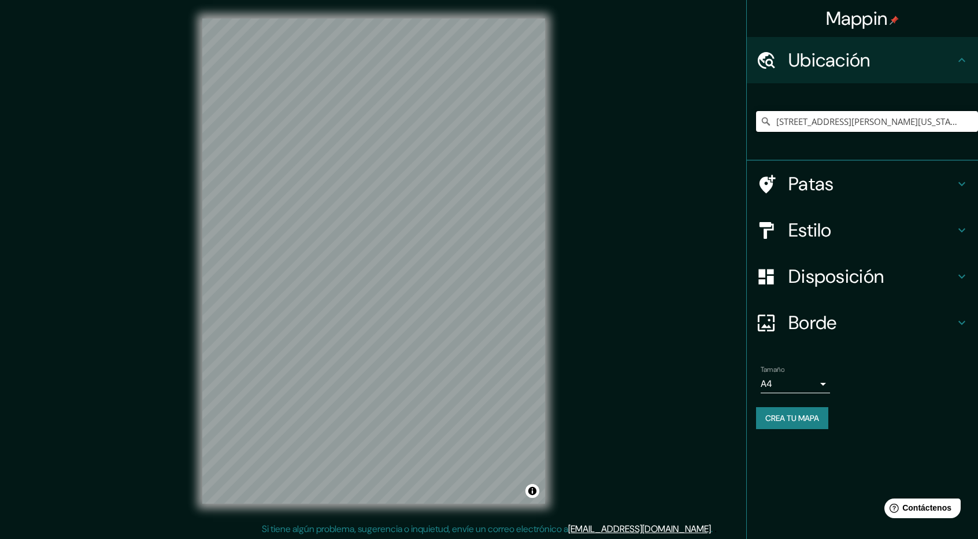
scroll to position [0, 0]
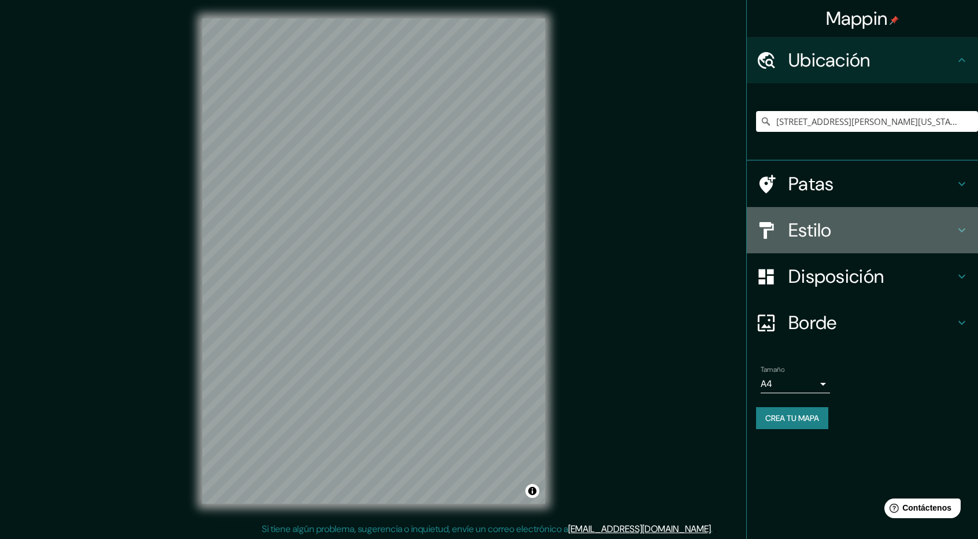
click at [839, 235] on h4 "Estilo" at bounding box center [872, 230] width 167 height 23
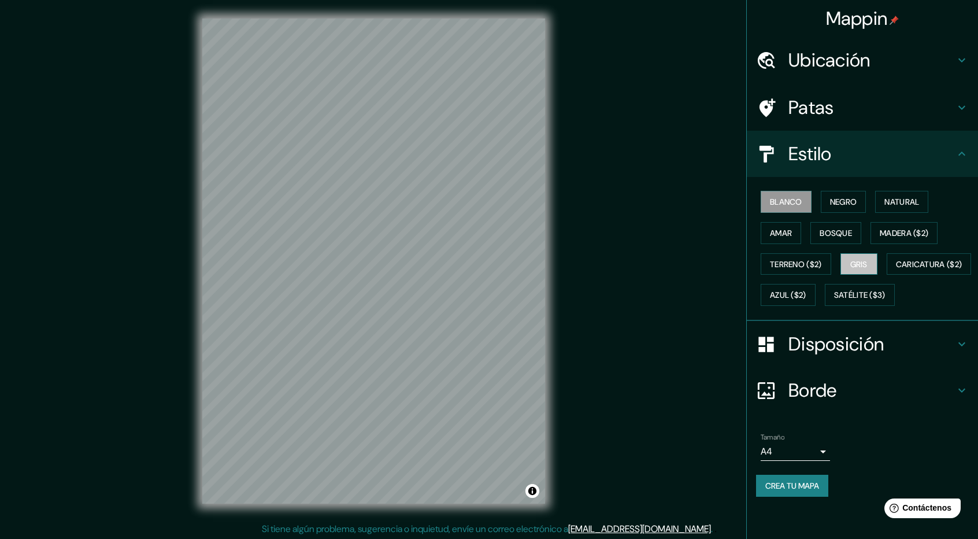
click at [878, 258] on button "Gris" at bounding box center [859, 264] width 37 height 22
click at [880, 159] on h4 "Estilo" at bounding box center [872, 153] width 167 height 23
click at [876, 356] on font "Disposición" at bounding box center [836, 344] width 95 height 24
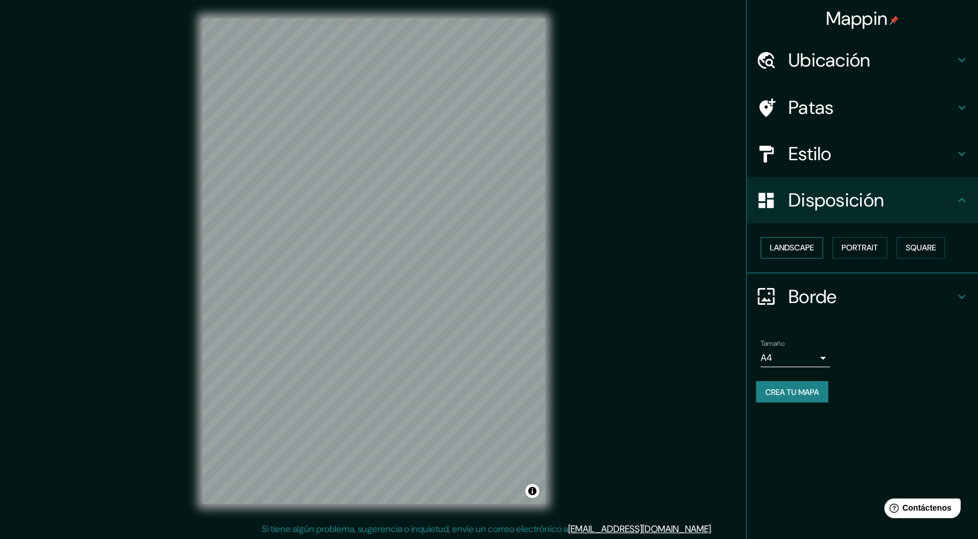
click at [794, 252] on button "Landscape" at bounding box center [792, 247] width 62 height 21
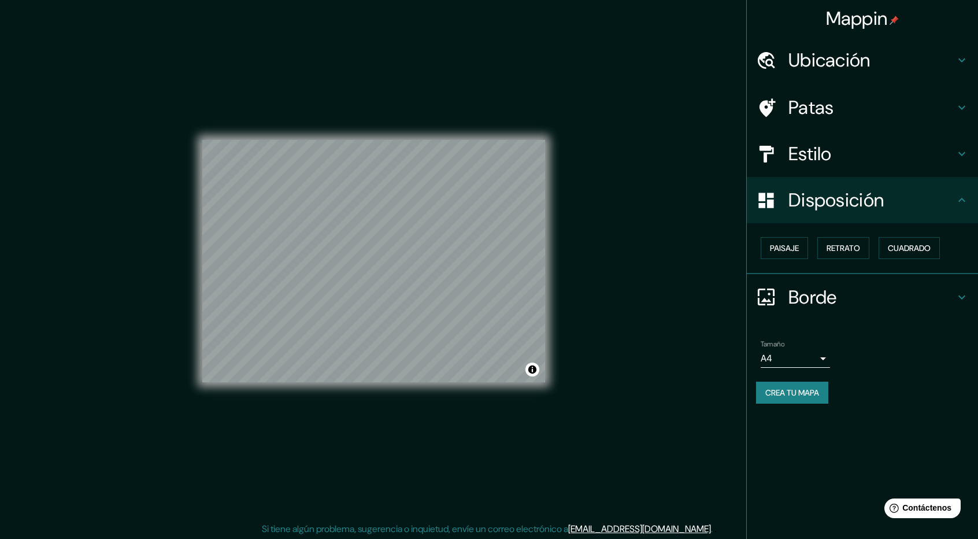
click at [799, 391] on font "Crea tu mapa" at bounding box center [792, 392] width 54 height 10
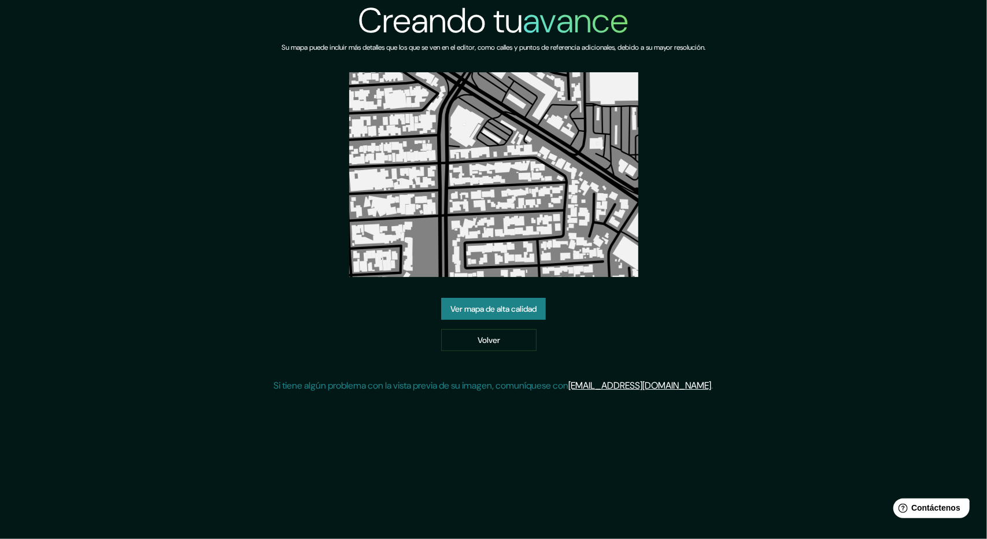
click at [482, 309] on font "Ver mapa de alta calidad" at bounding box center [493, 309] width 86 height 10
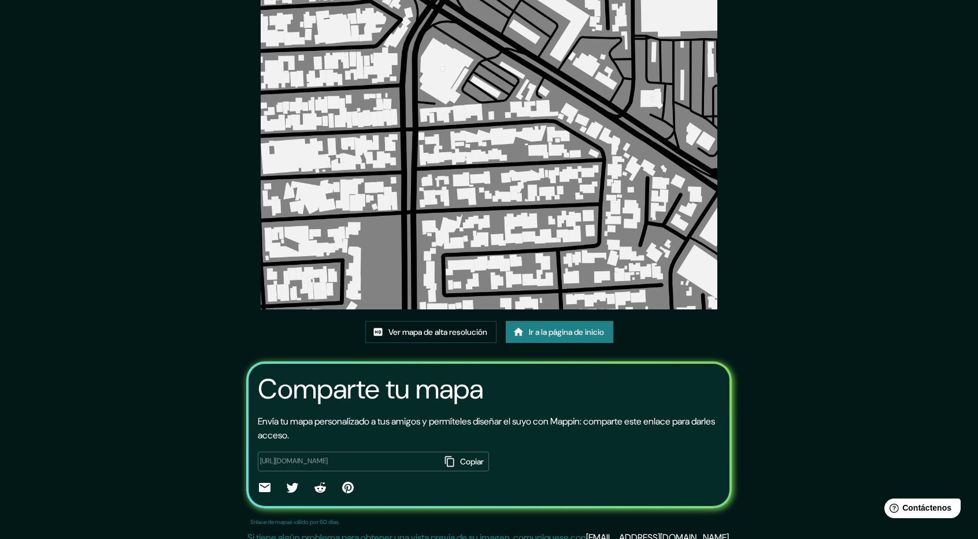
scroll to position [74, 0]
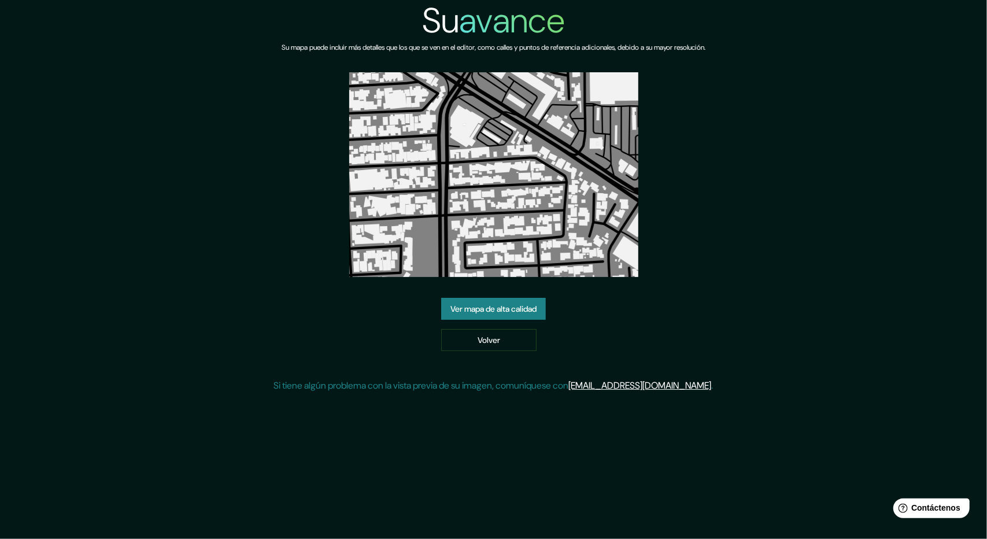
click at [514, 312] on font "Ver mapa de alta calidad" at bounding box center [493, 309] width 86 height 10
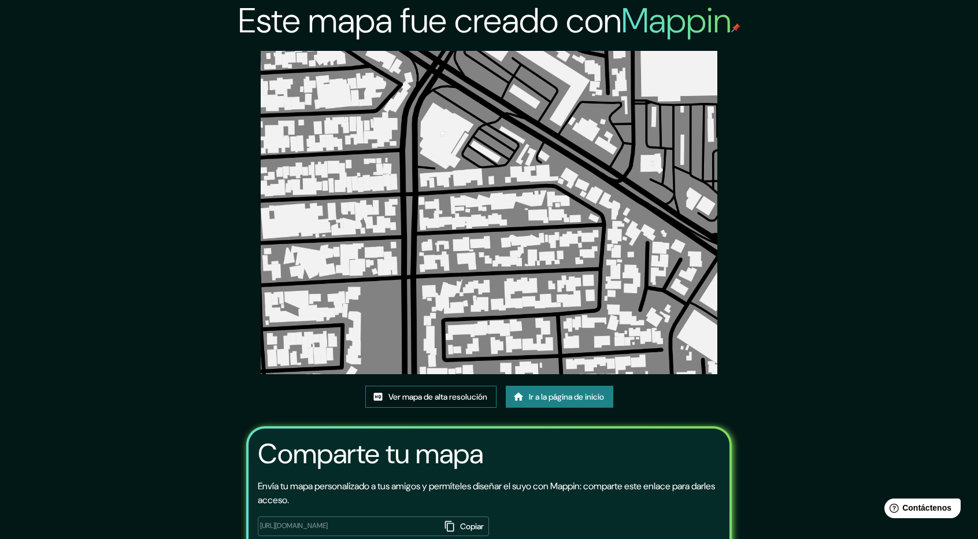
click at [423, 394] on font "Ver mapa de alta resolución" at bounding box center [438, 396] width 99 height 10
